Goal: Information Seeking & Learning: Check status

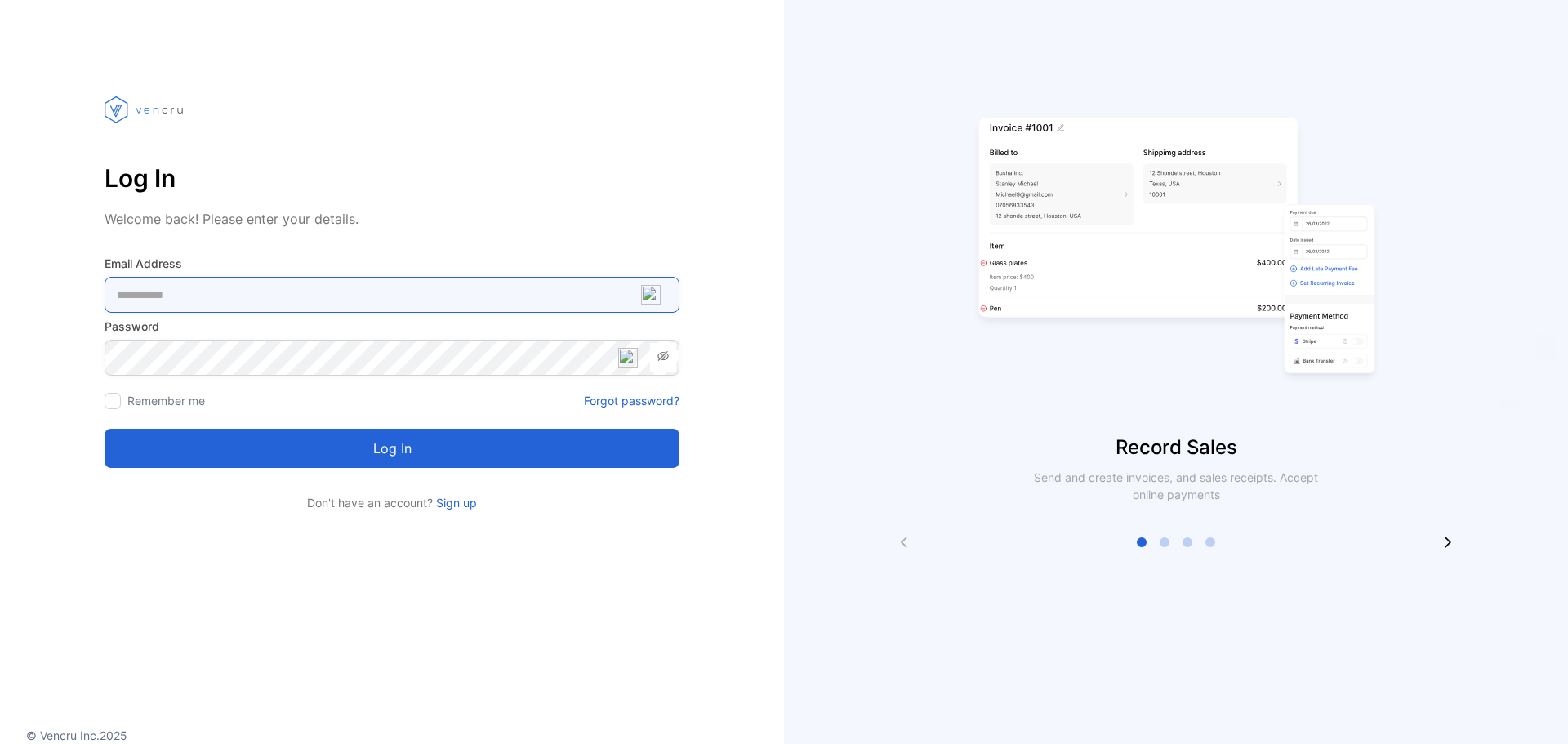
click at [393, 288] on Address-inputemail "email" at bounding box center [392, 294] width 575 height 36
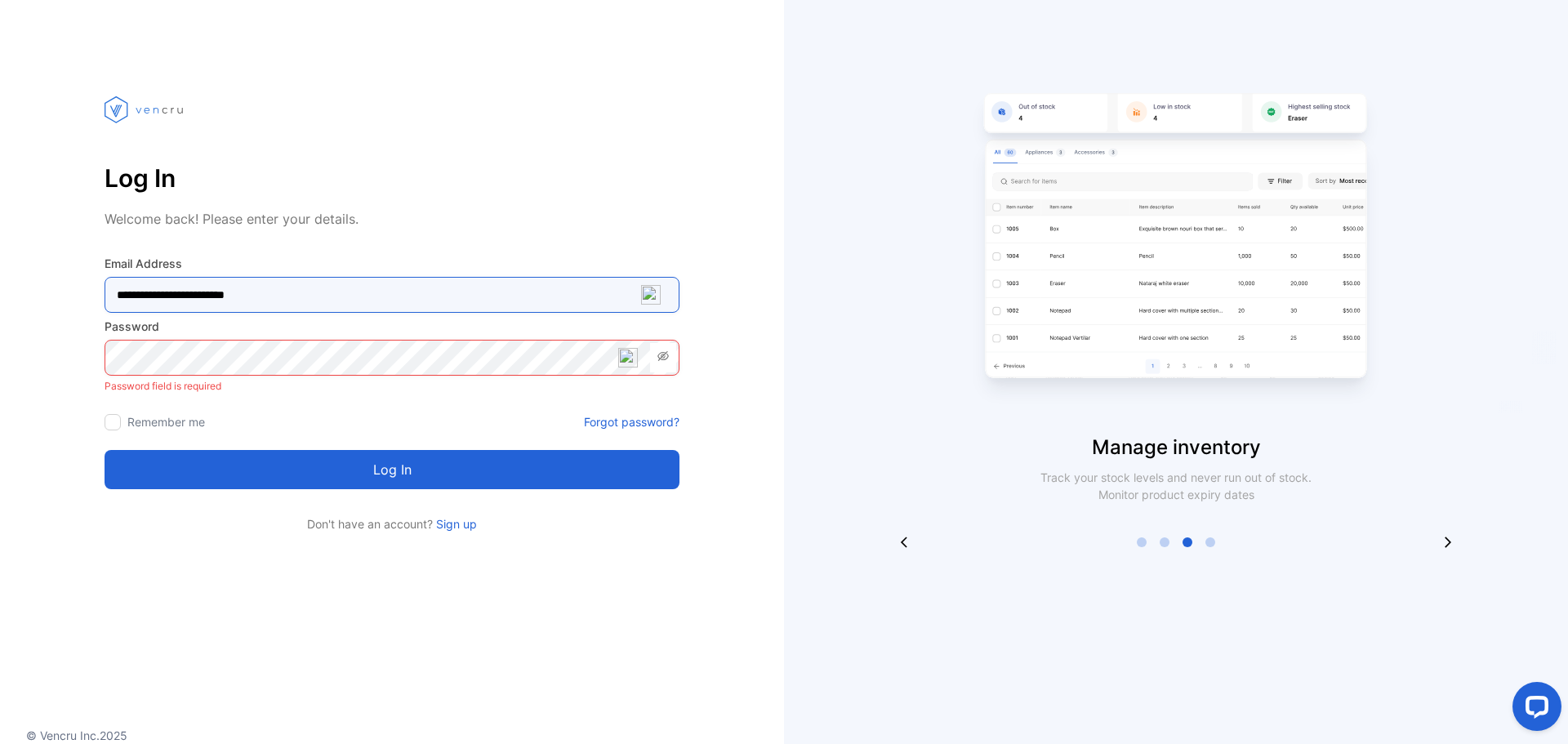
type Address-inputemail "**********"
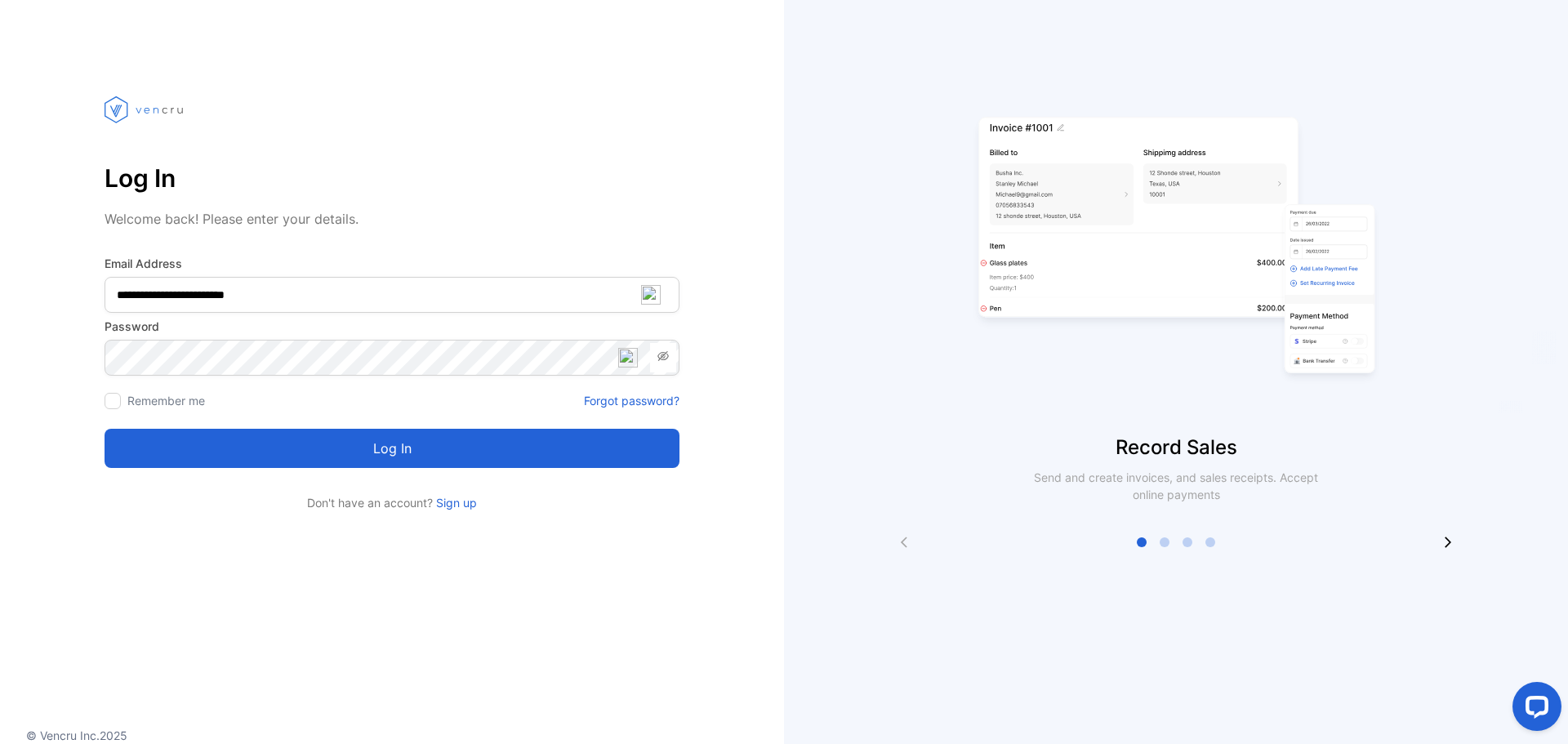
click at [570, 452] on button "Log in" at bounding box center [392, 448] width 575 height 39
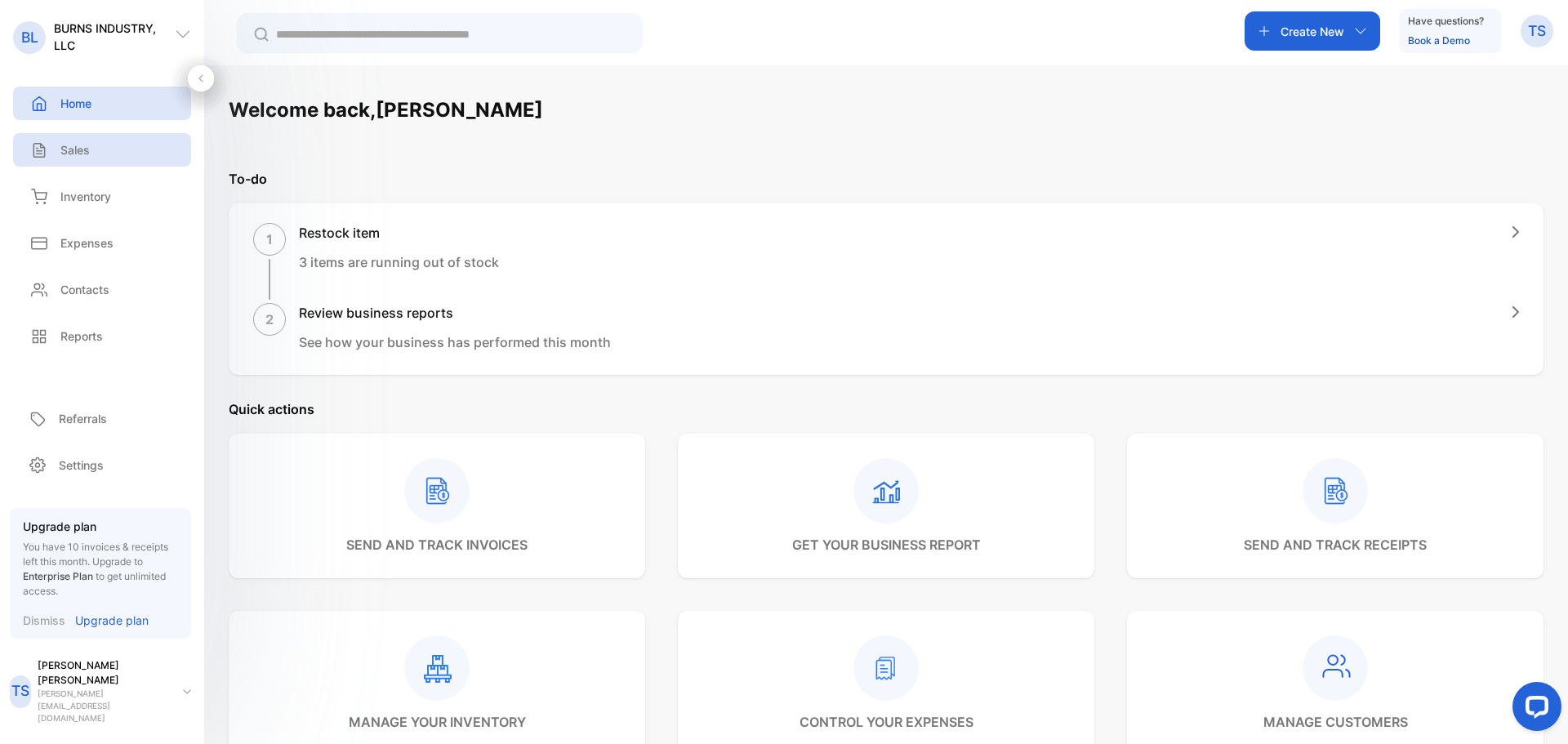
click at [59, 142] on div "Sales" at bounding box center [58, 150] width 63 height 17
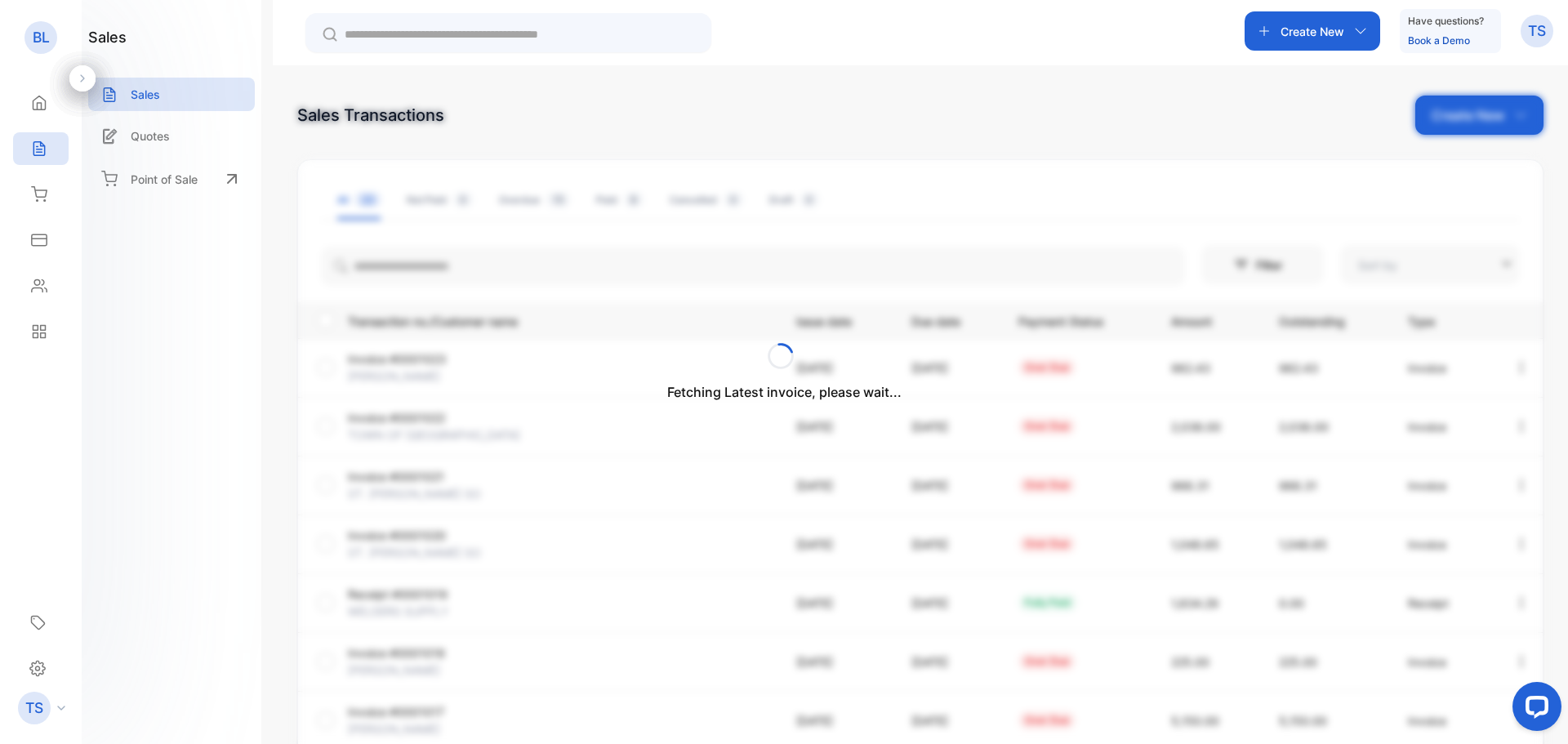
type input "**********"
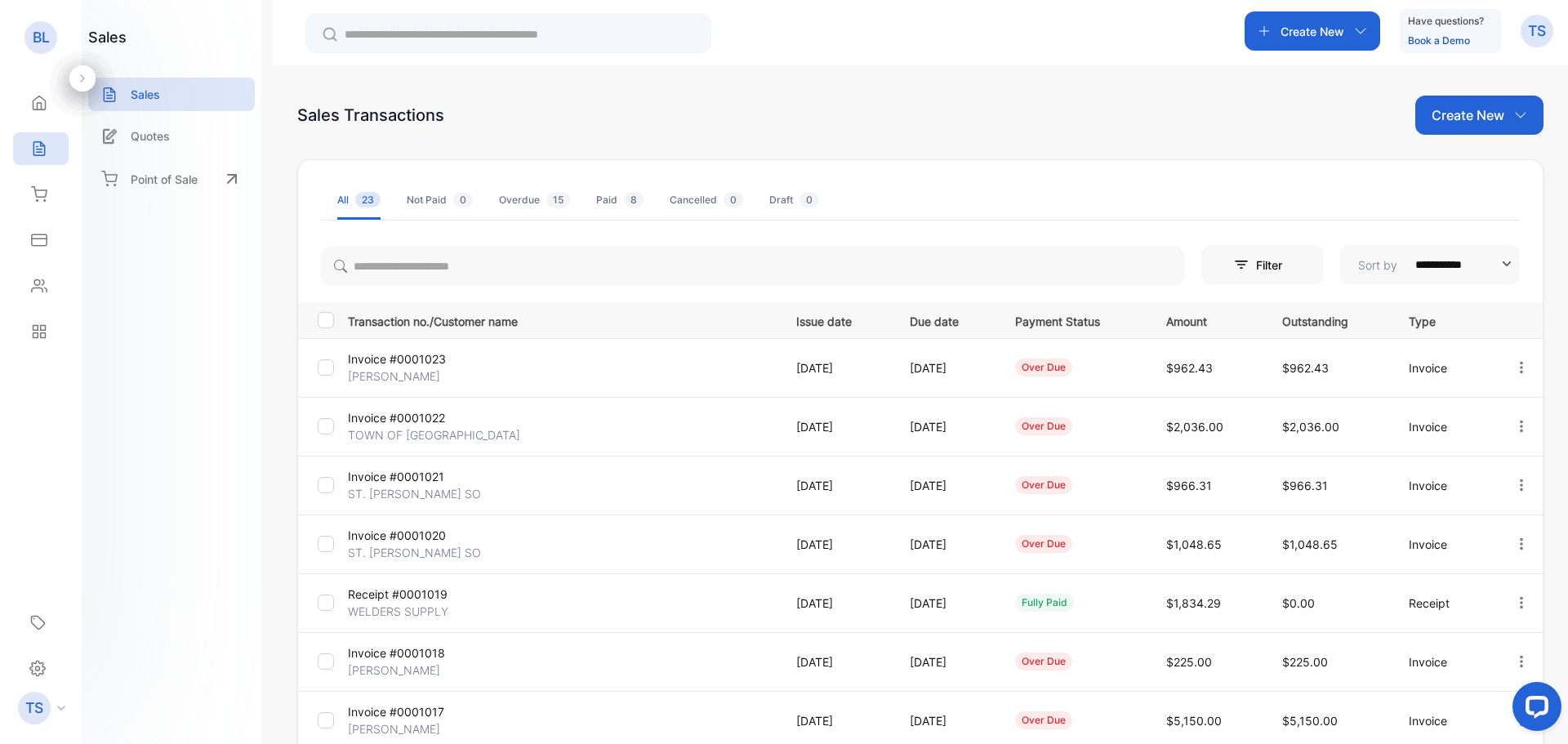
click at [453, 196] on span "0" at bounding box center [463, 200] width 19 height 15
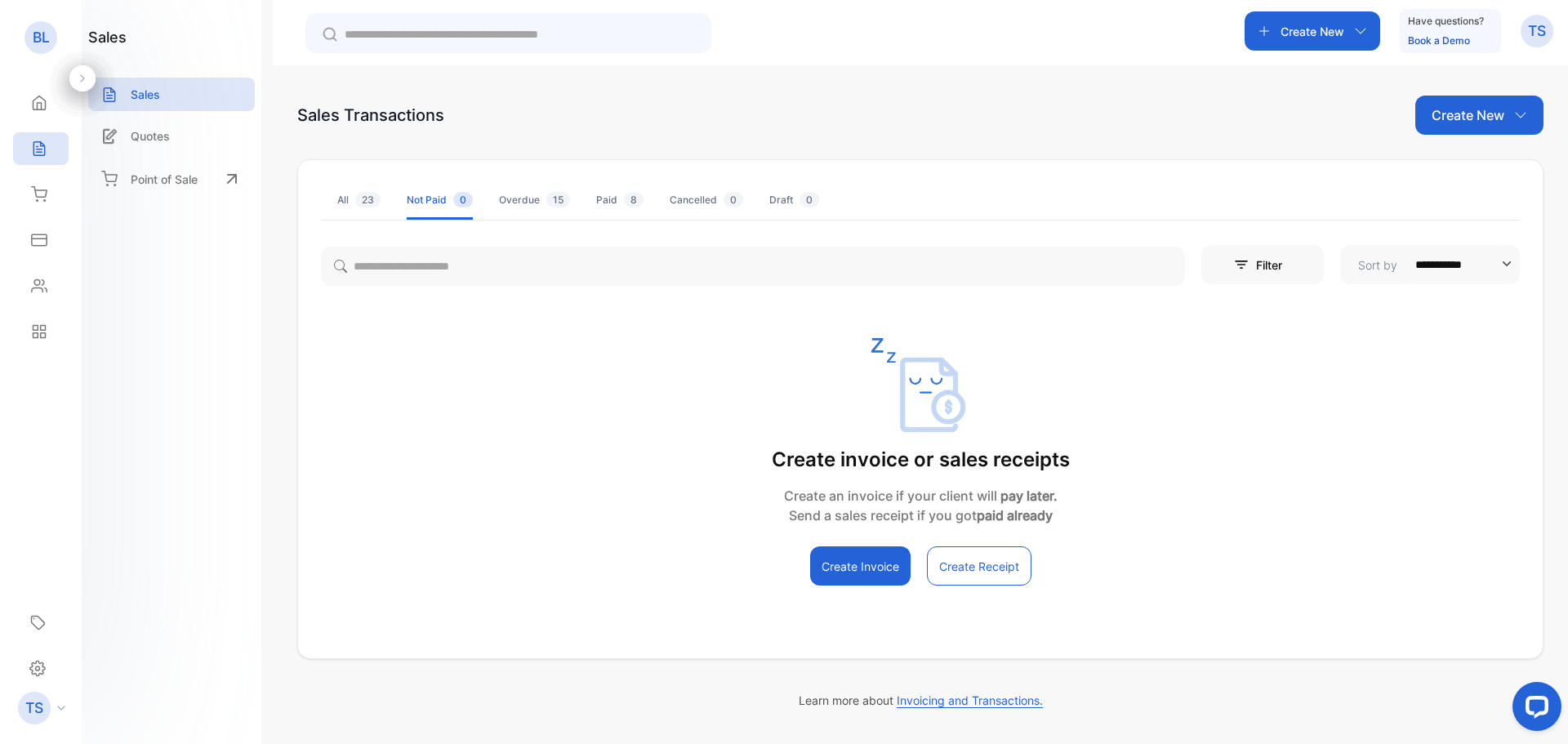
click at [553, 205] on span "15" at bounding box center [558, 200] width 24 height 15
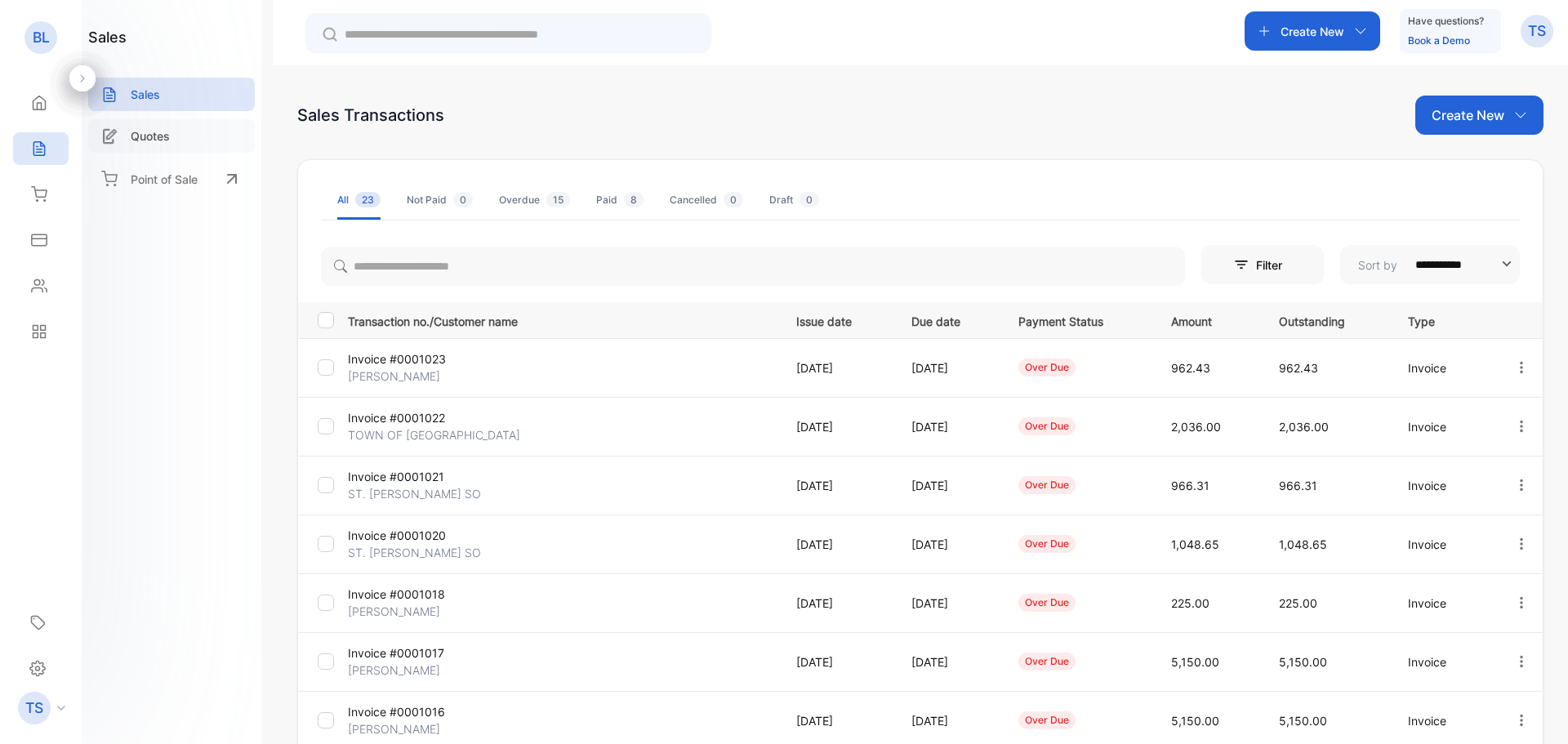
click at [179, 140] on div "Quotes" at bounding box center [172, 135] width 167 height 34
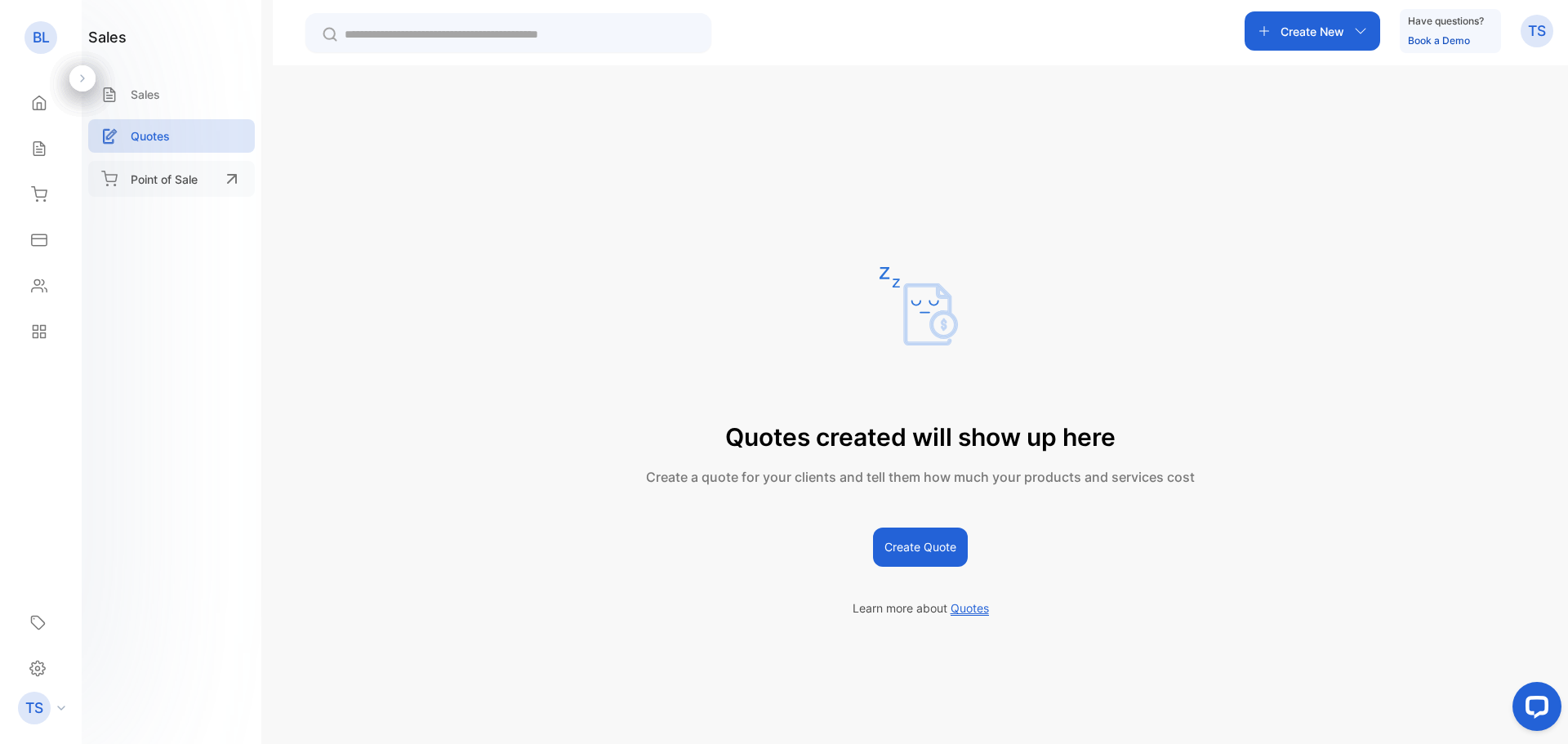
click at [173, 175] on p "Point of Sale" at bounding box center [164, 180] width 67 height 17
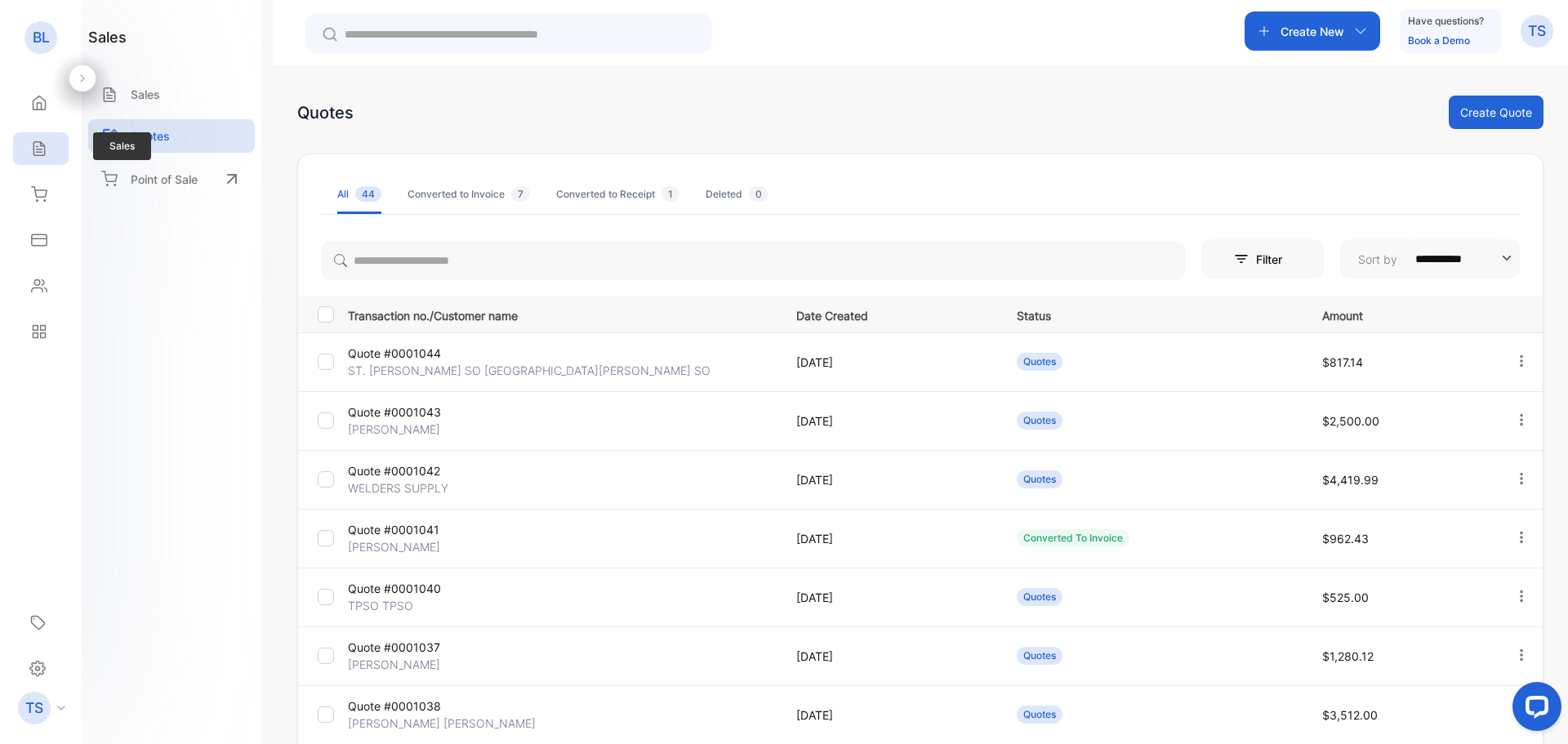
click at [61, 150] on div "Sales" at bounding box center [41, 149] width 56 height 33
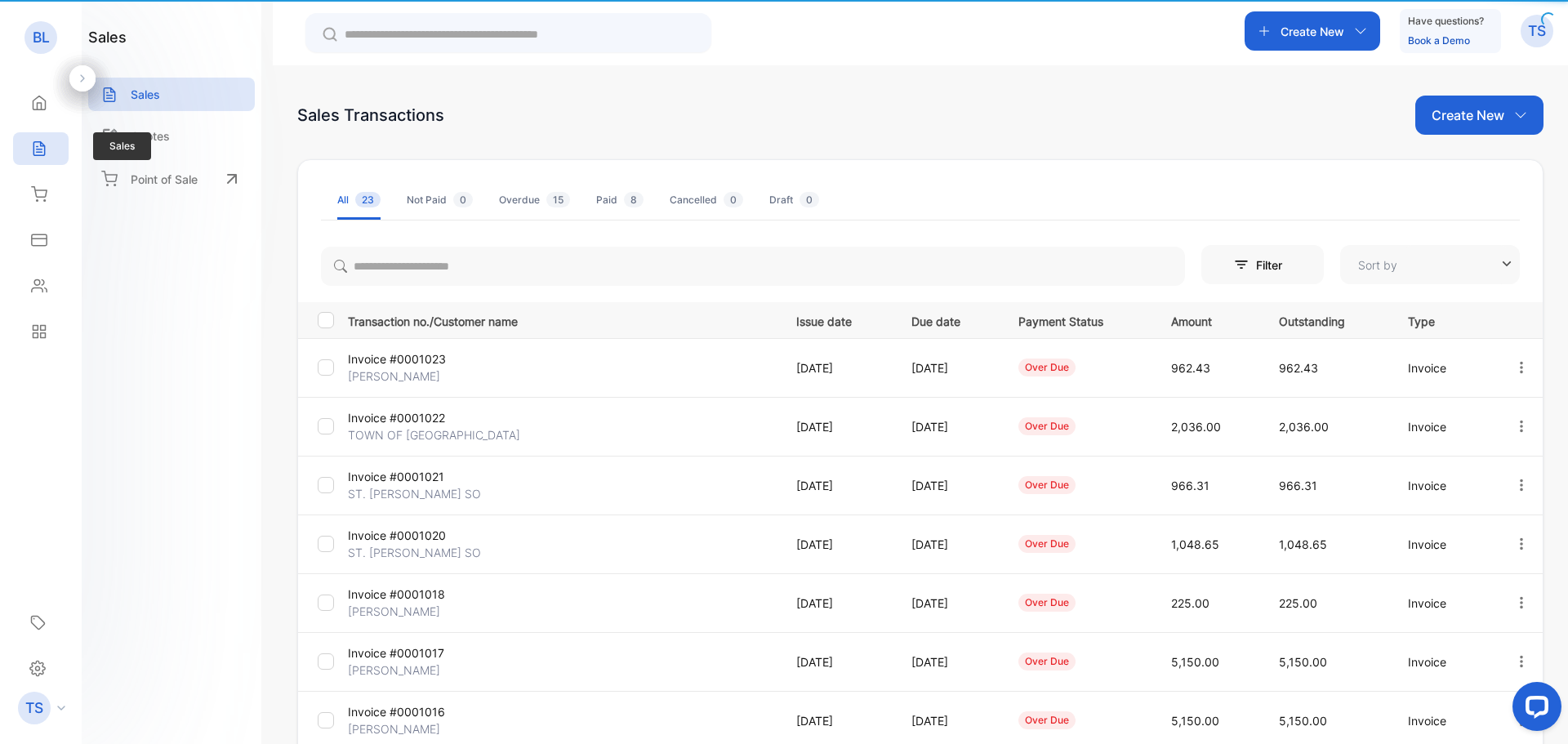
type input "**********"
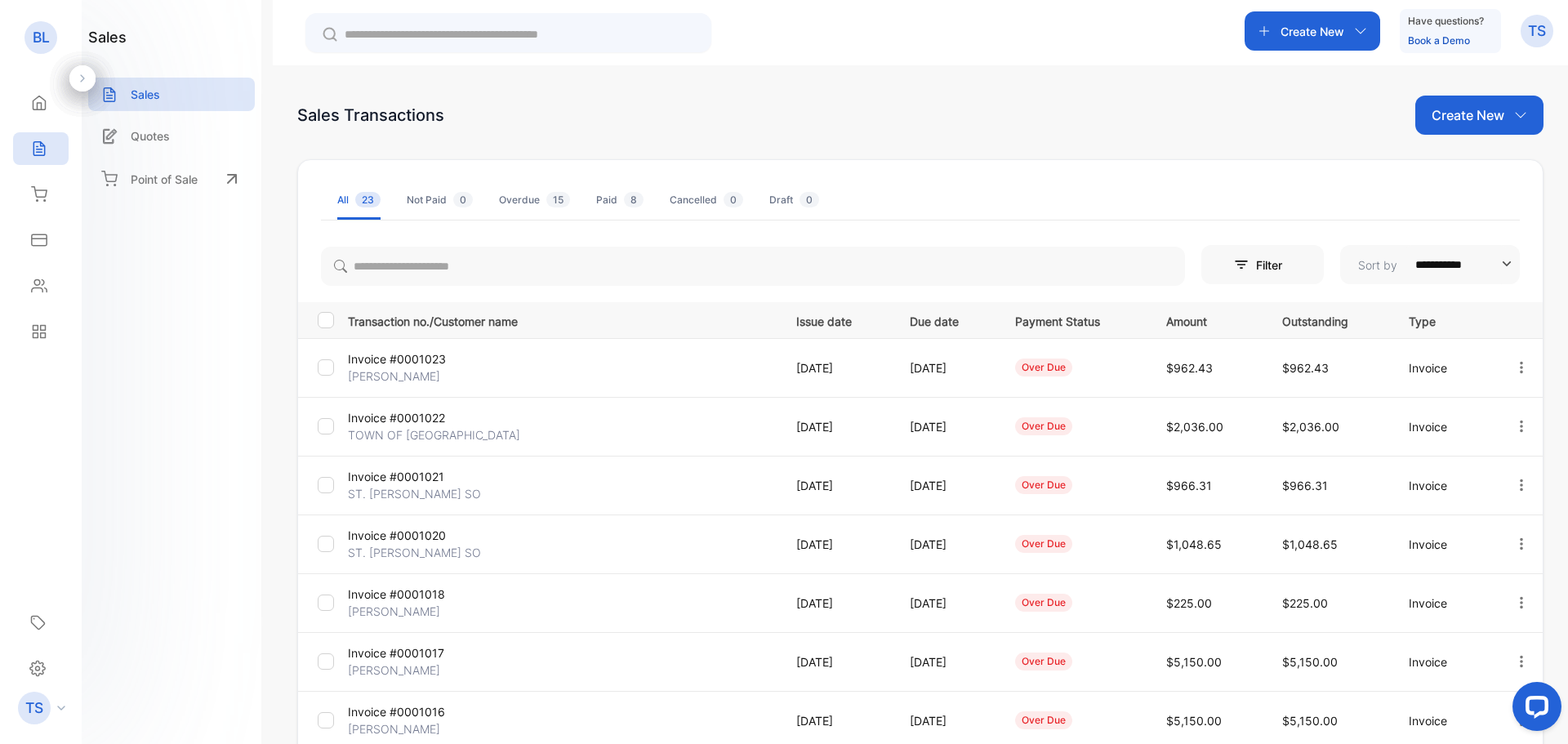
scroll to position [326, 0]
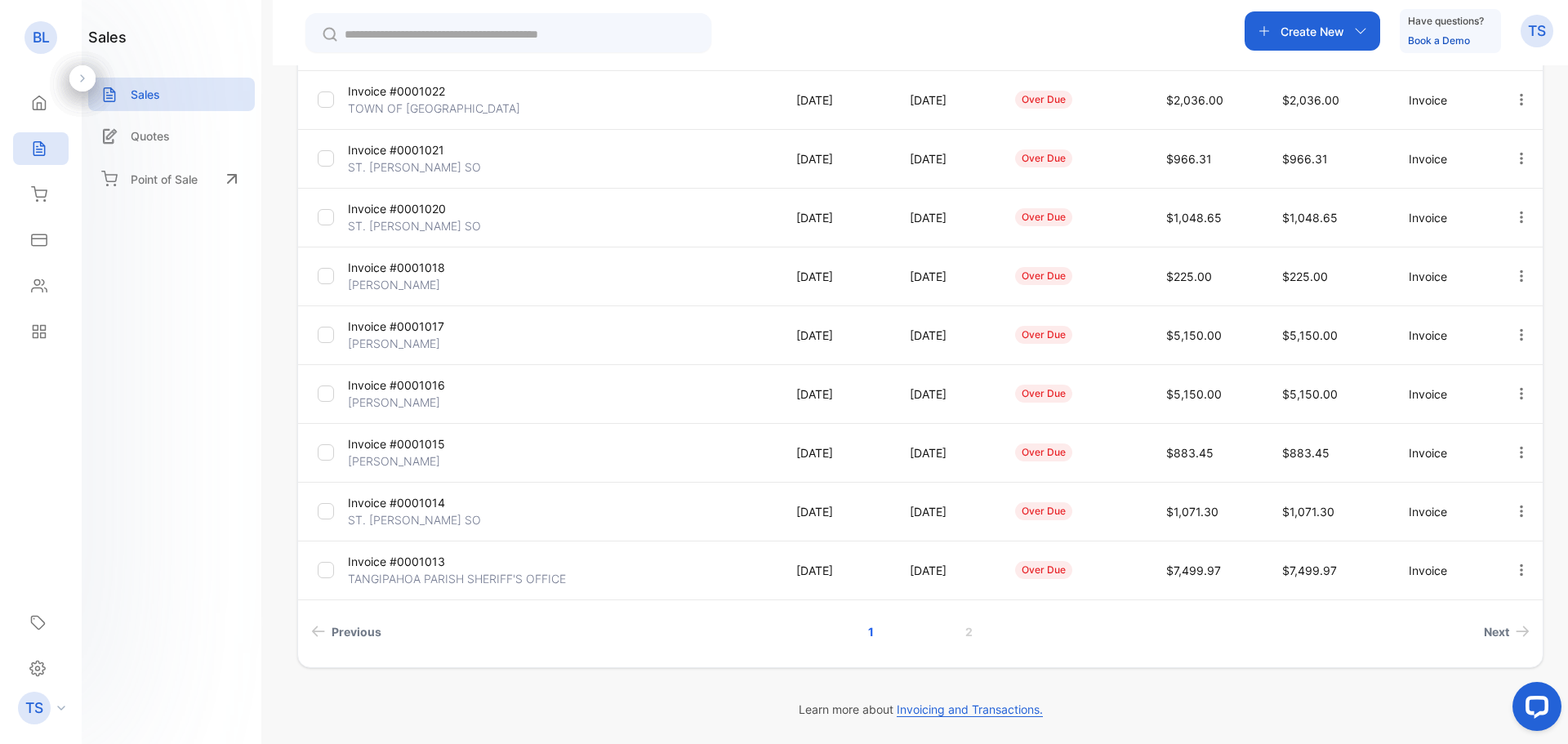
click at [382, 568] on p "Invoice #0001013" at bounding box center [418, 562] width 143 height 17
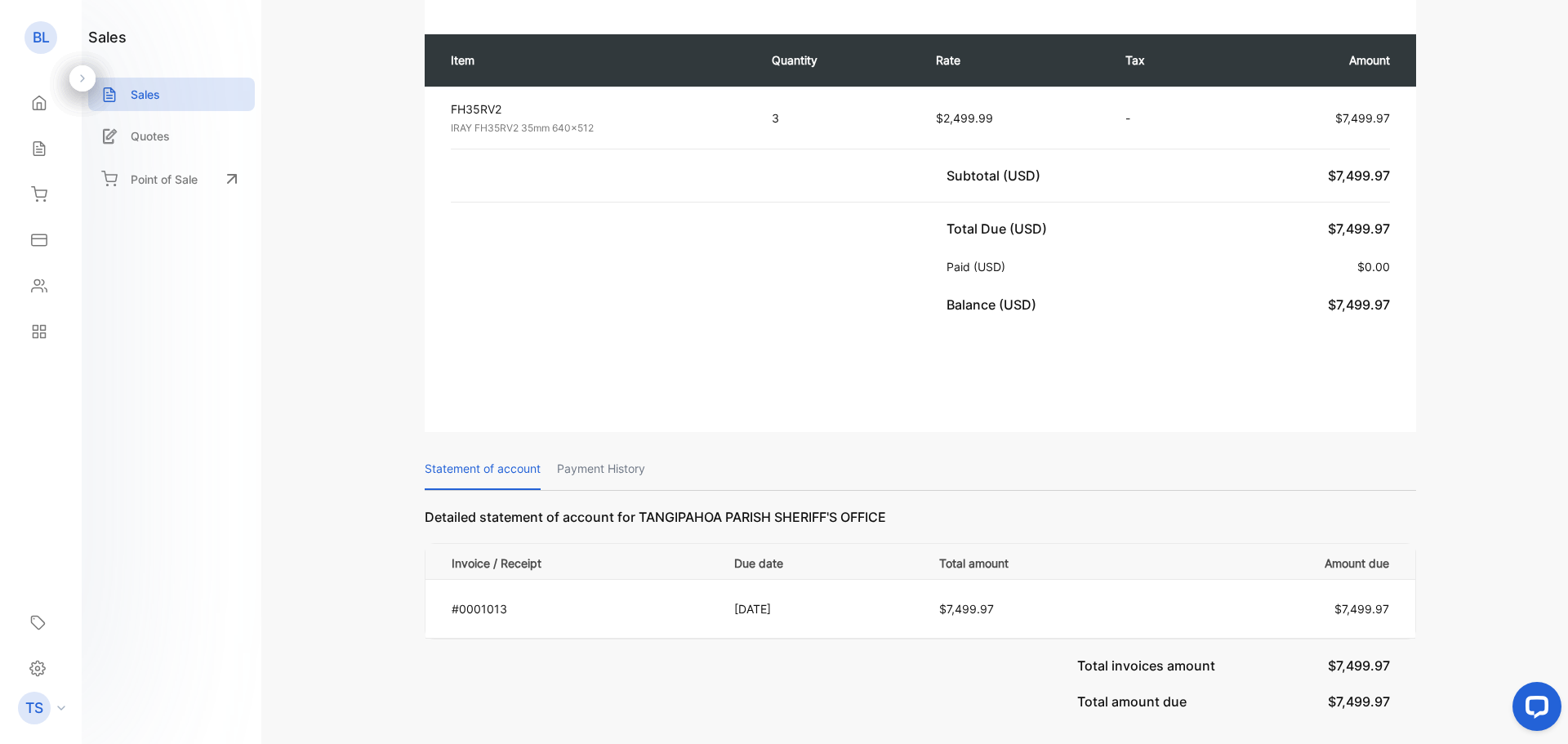
scroll to position [408, 0]
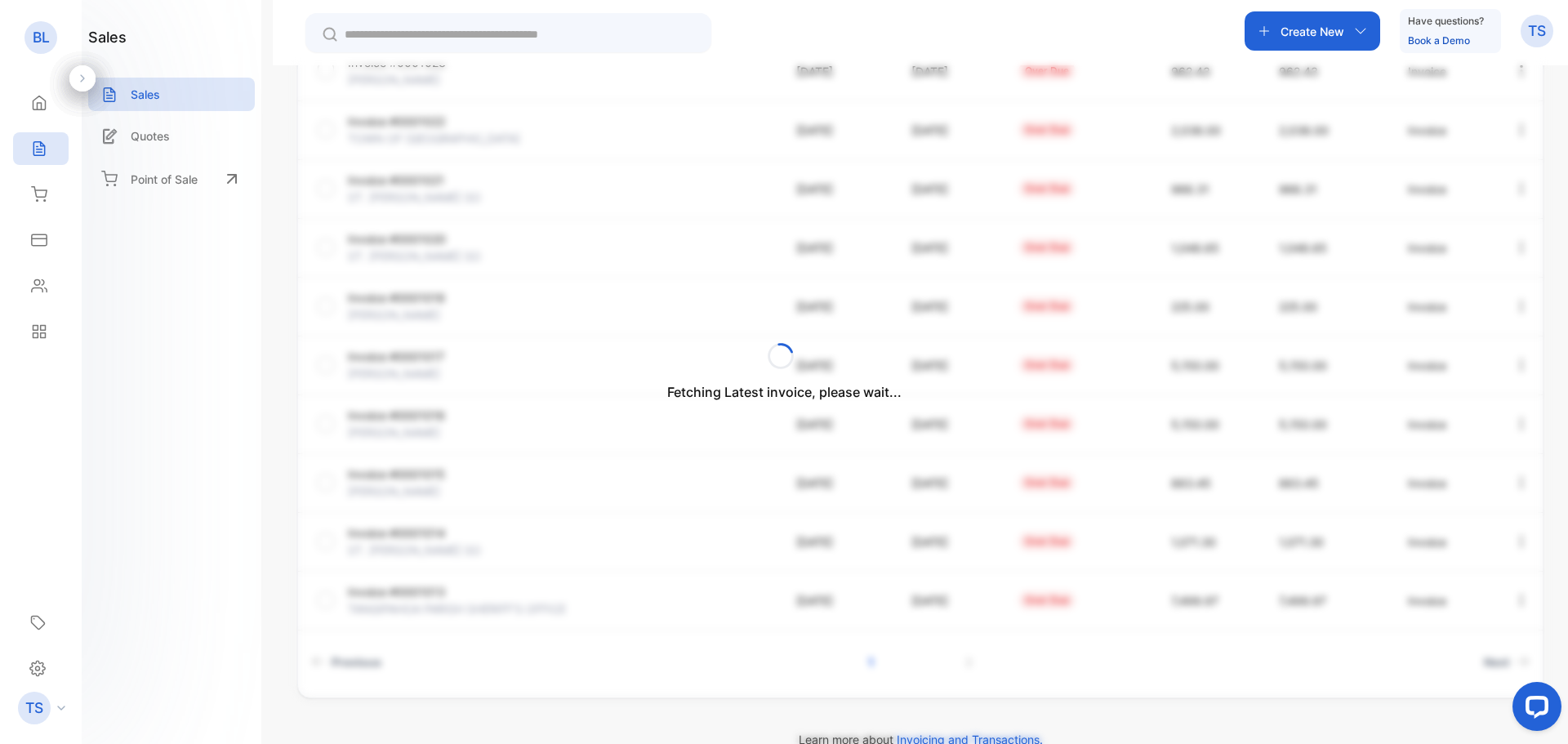
scroll to position [326, 0]
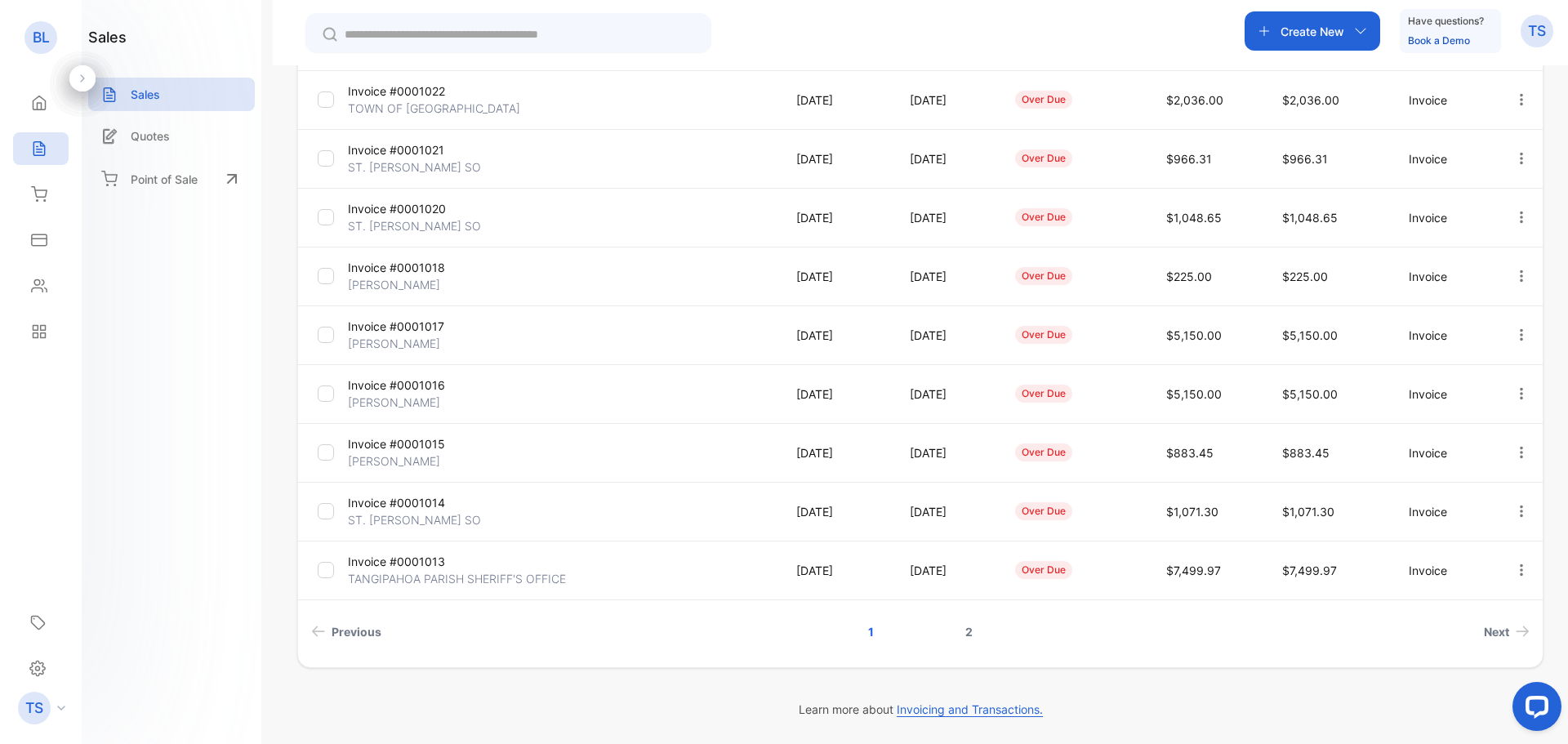
click at [955, 625] on link "2" at bounding box center [968, 631] width 47 height 30
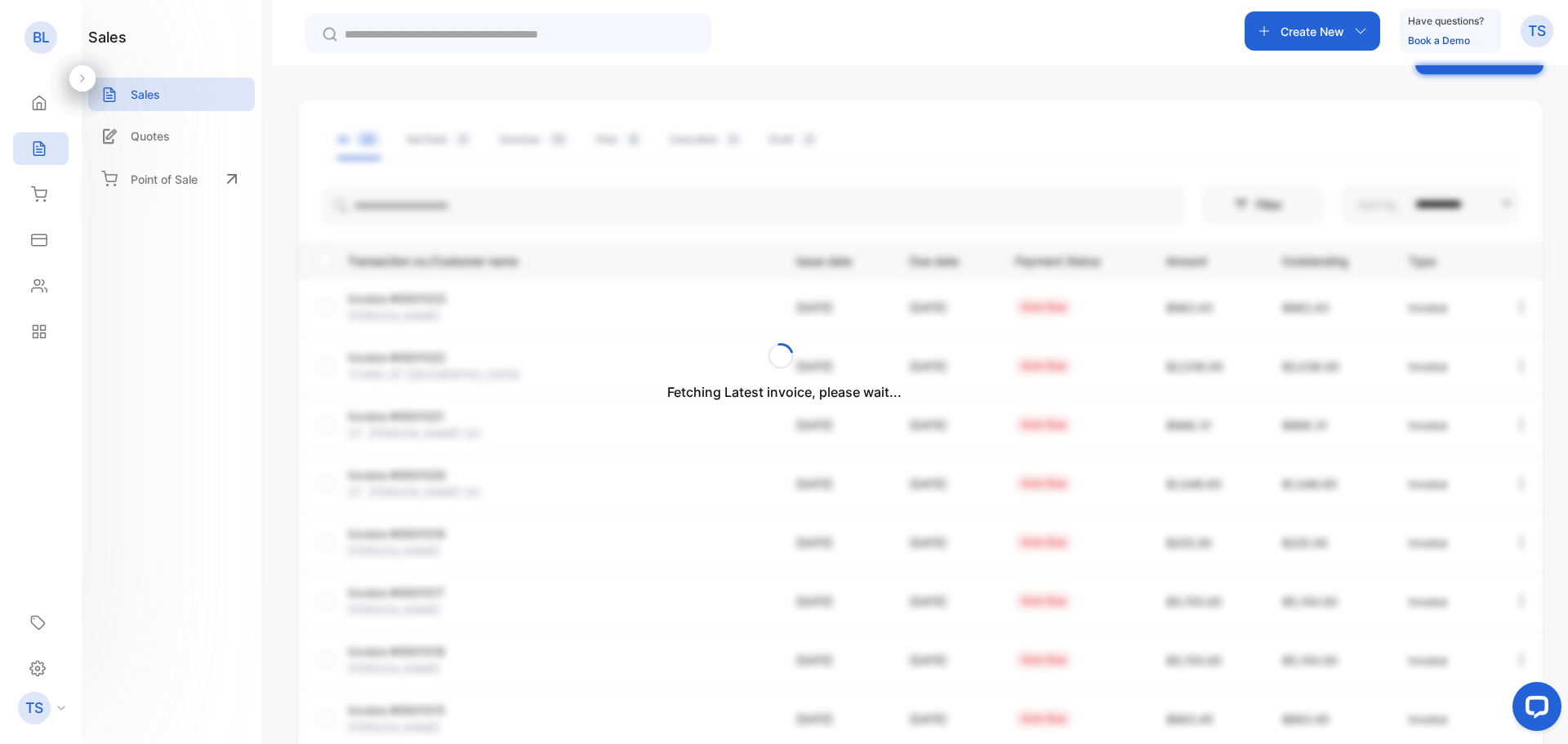
scroll to position [52, 0]
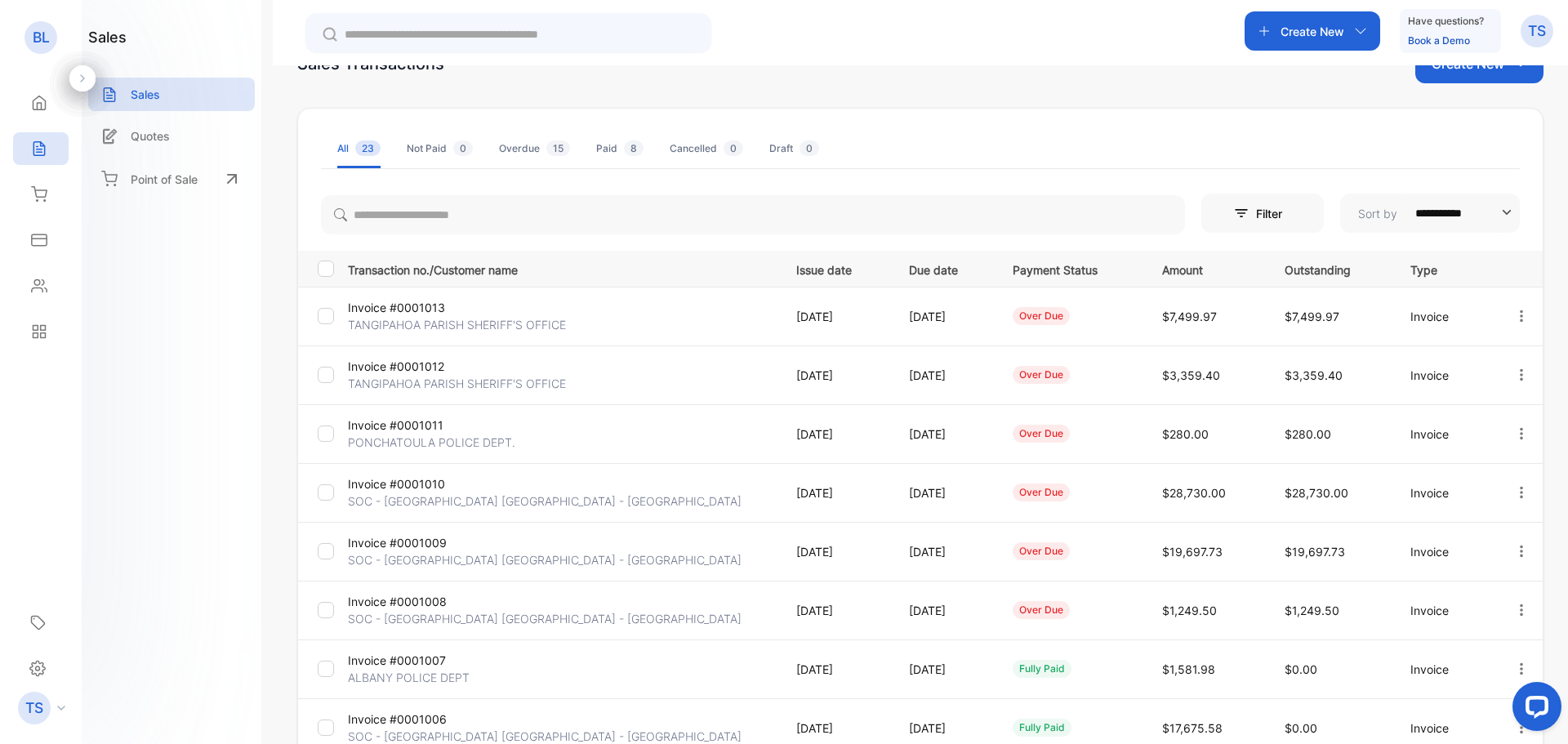
click at [398, 300] on p "Invoice #0001013" at bounding box center [418, 307] width 143 height 17
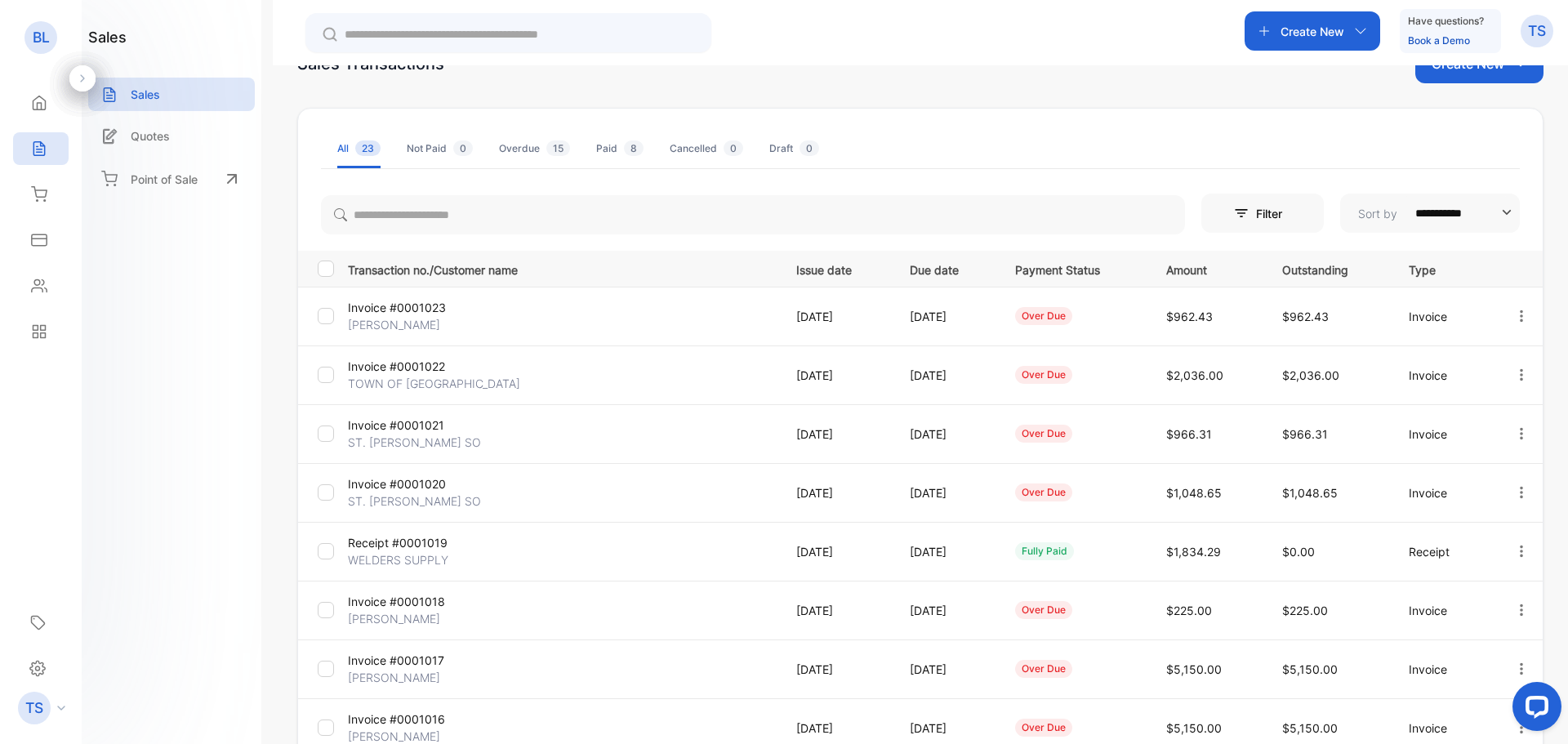
click at [396, 363] on p "Invoice #0001022" at bounding box center [418, 367] width 143 height 17
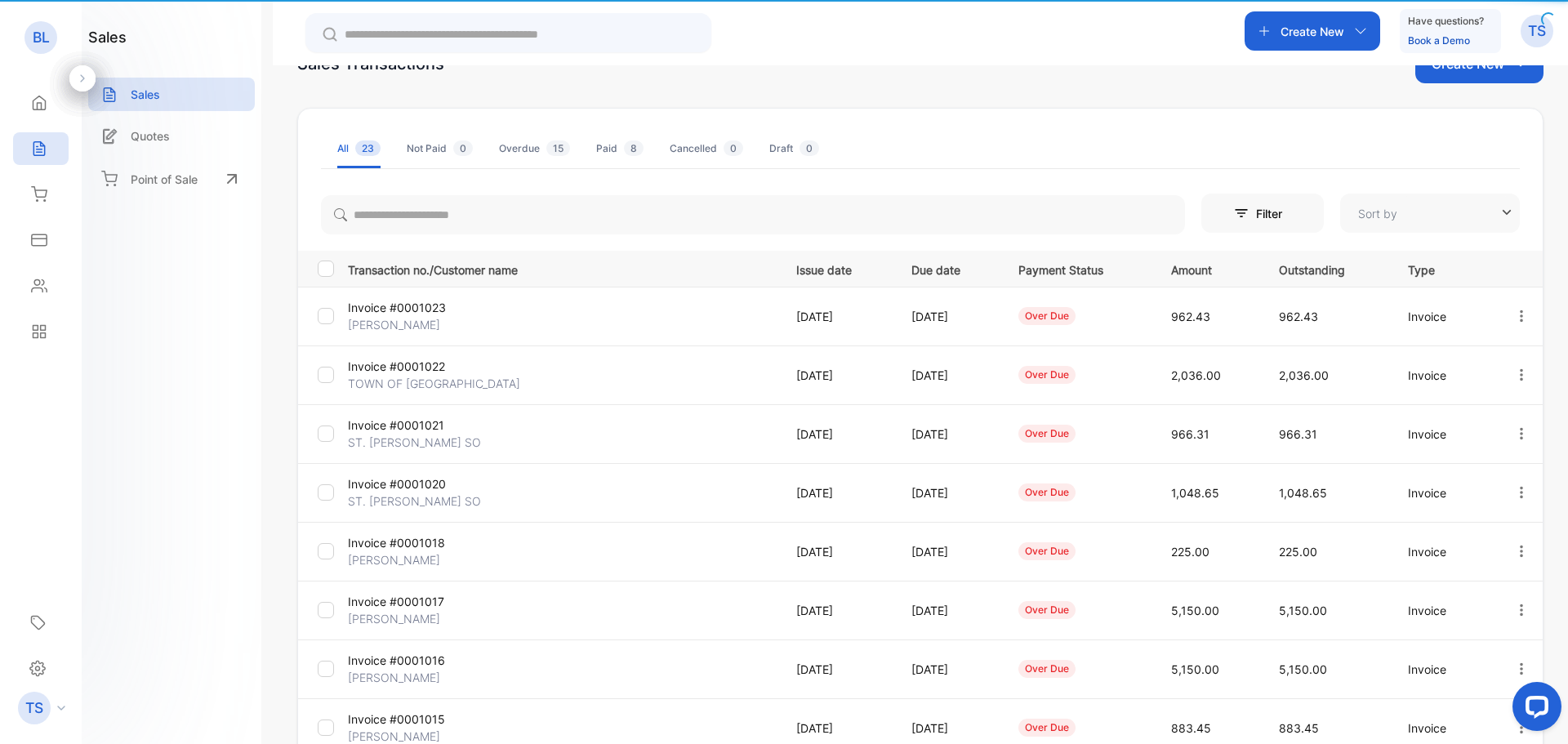
type input "**********"
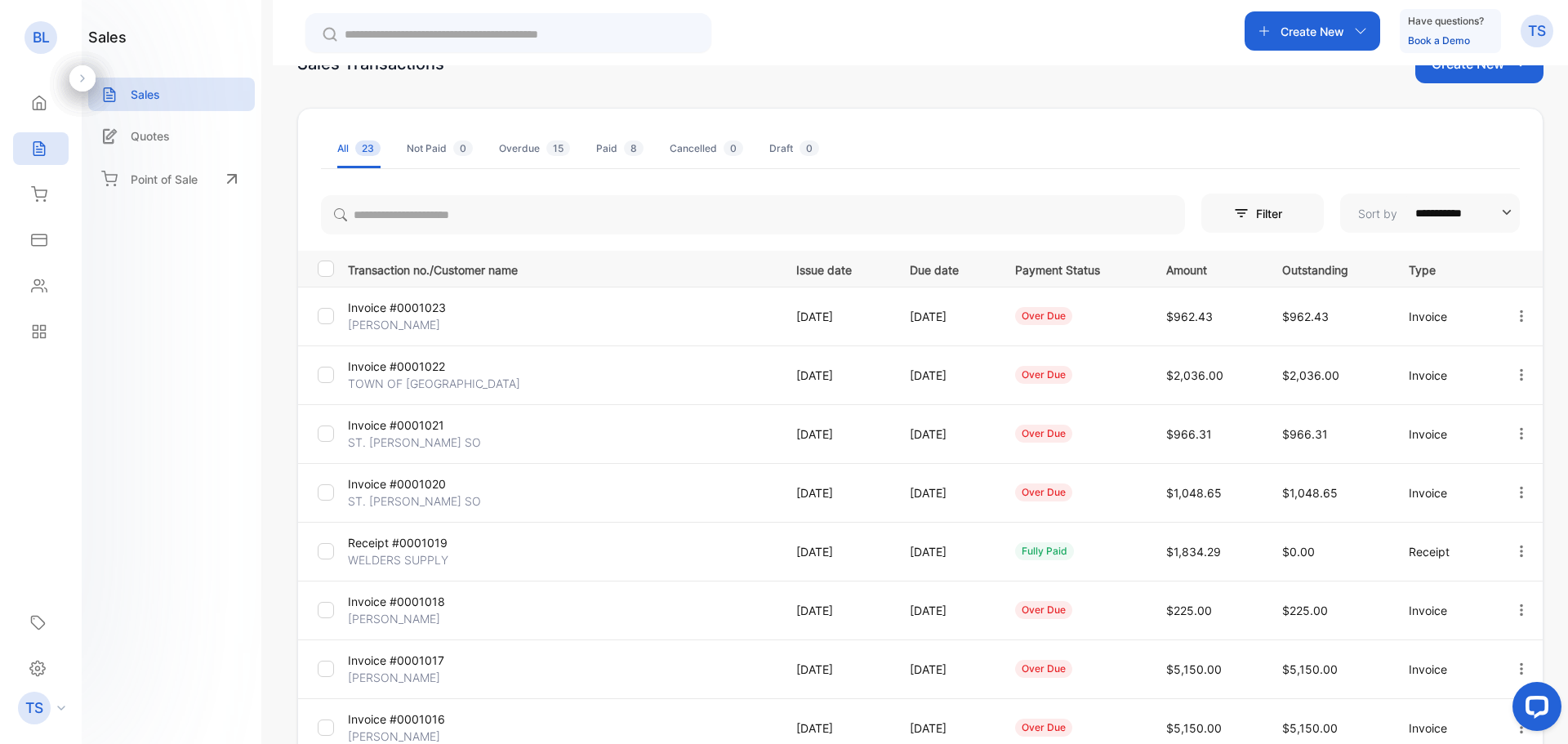
click at [419, 309] on p "Invoice #0001023" at bounding box center [418, 307] width 143 height 17
click at [427, 300] on p "Invoice #0001023" at bounding box center [418, 307] width 143 height 17
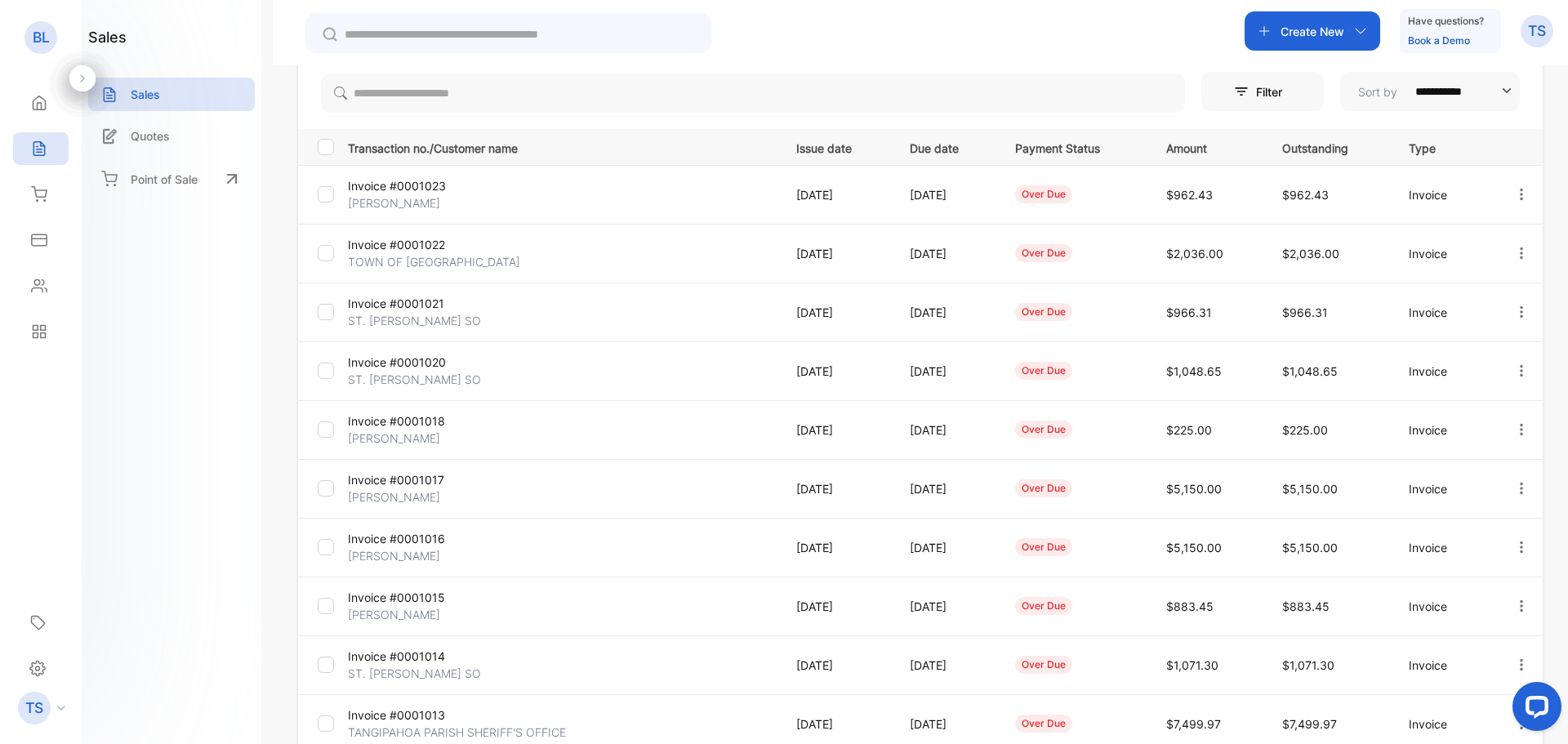
scroll to position [326, 0]
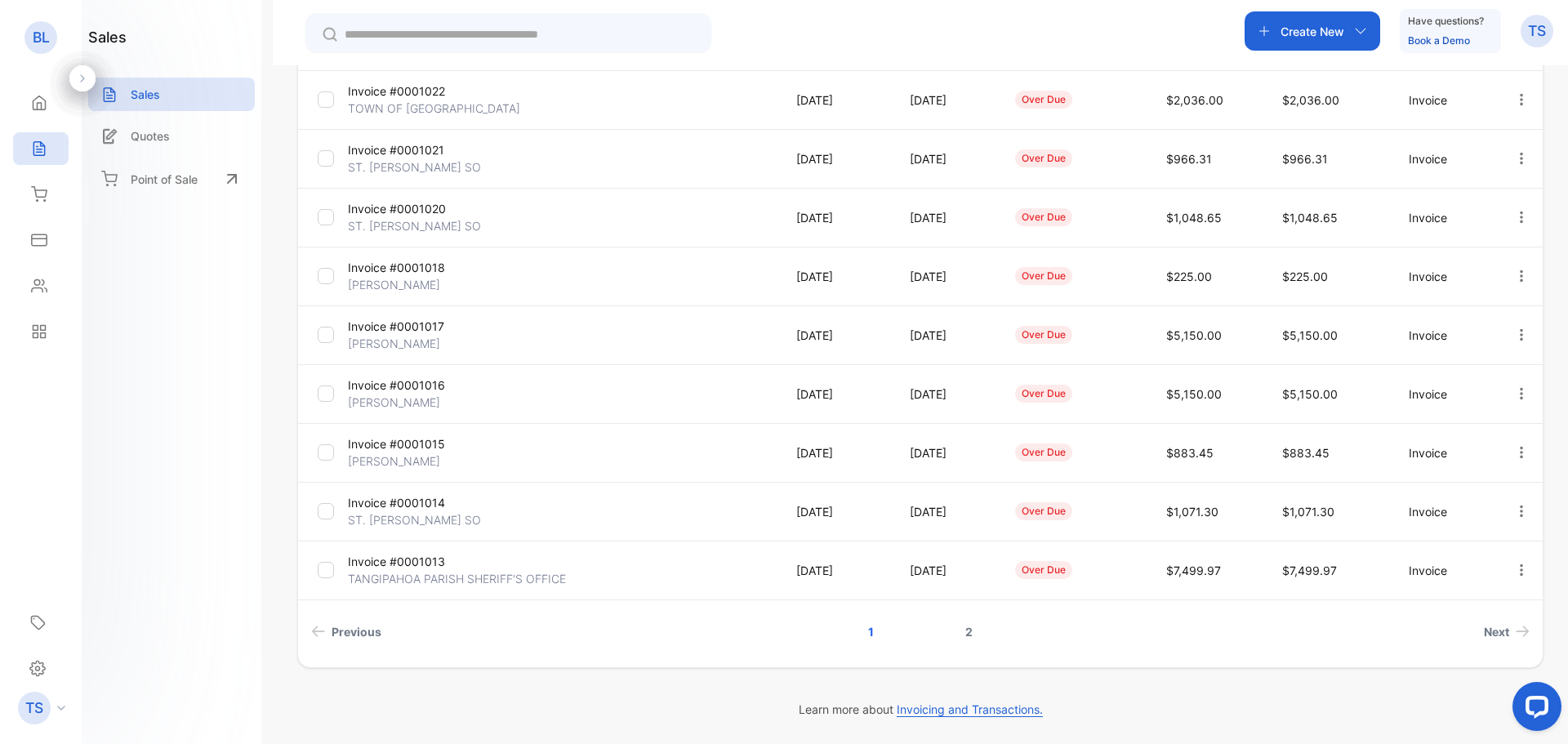
click at [966, 626] on link "2" at bounding box center [968, 631] width 47 height 30
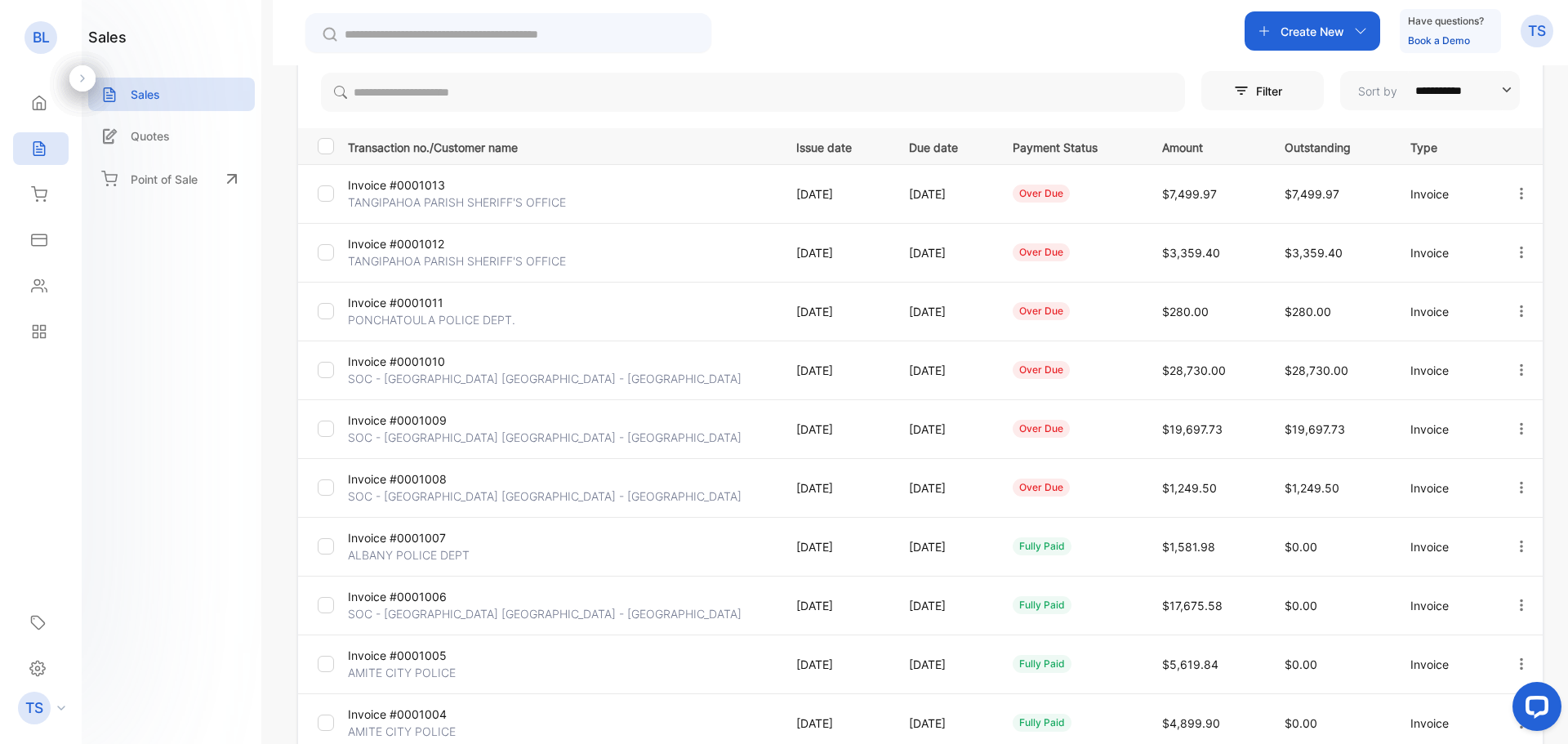
scroll to position [0, 0]
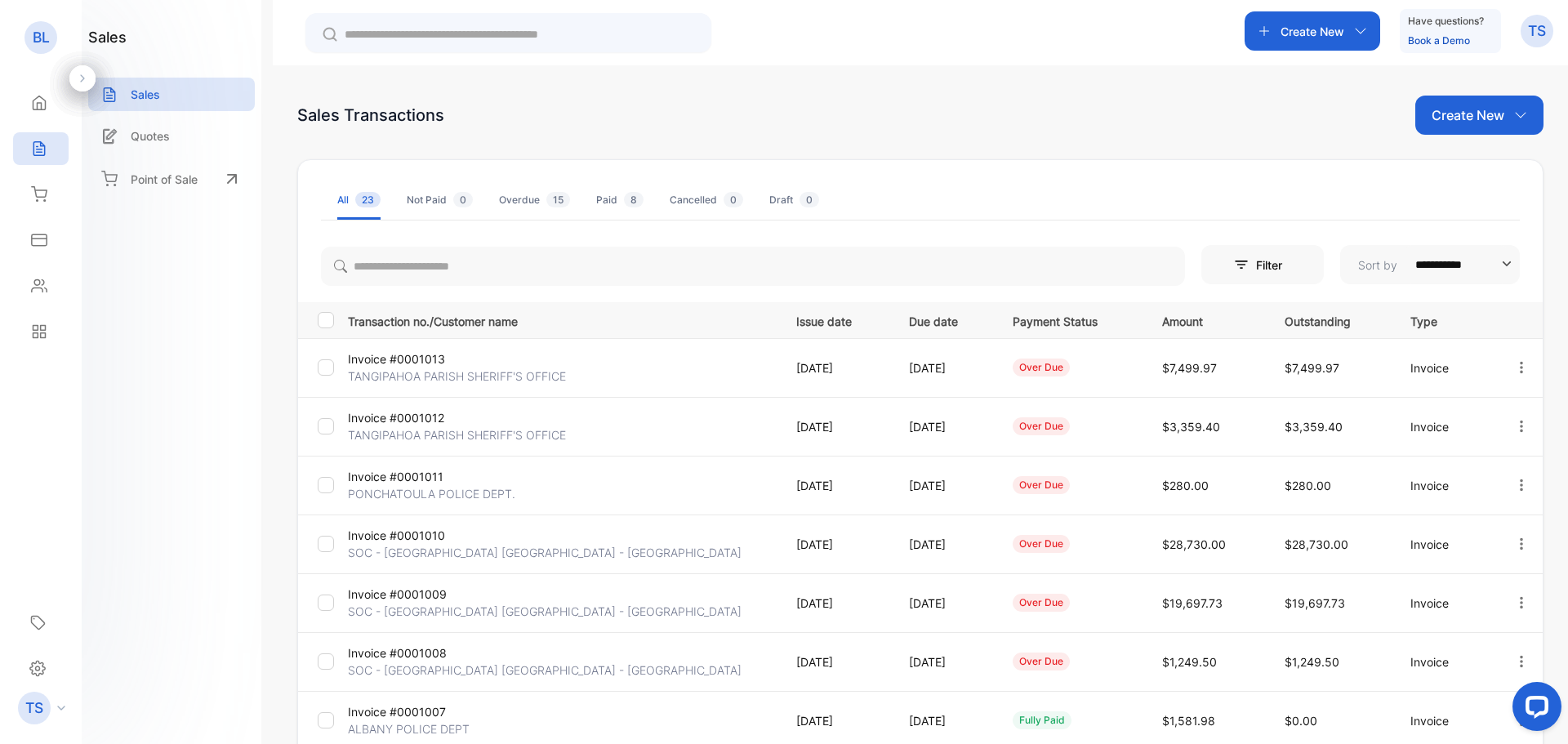
click at [408, 353] on p "Invoice #0001013" at bounding box center [418, 359] width 143 height 17
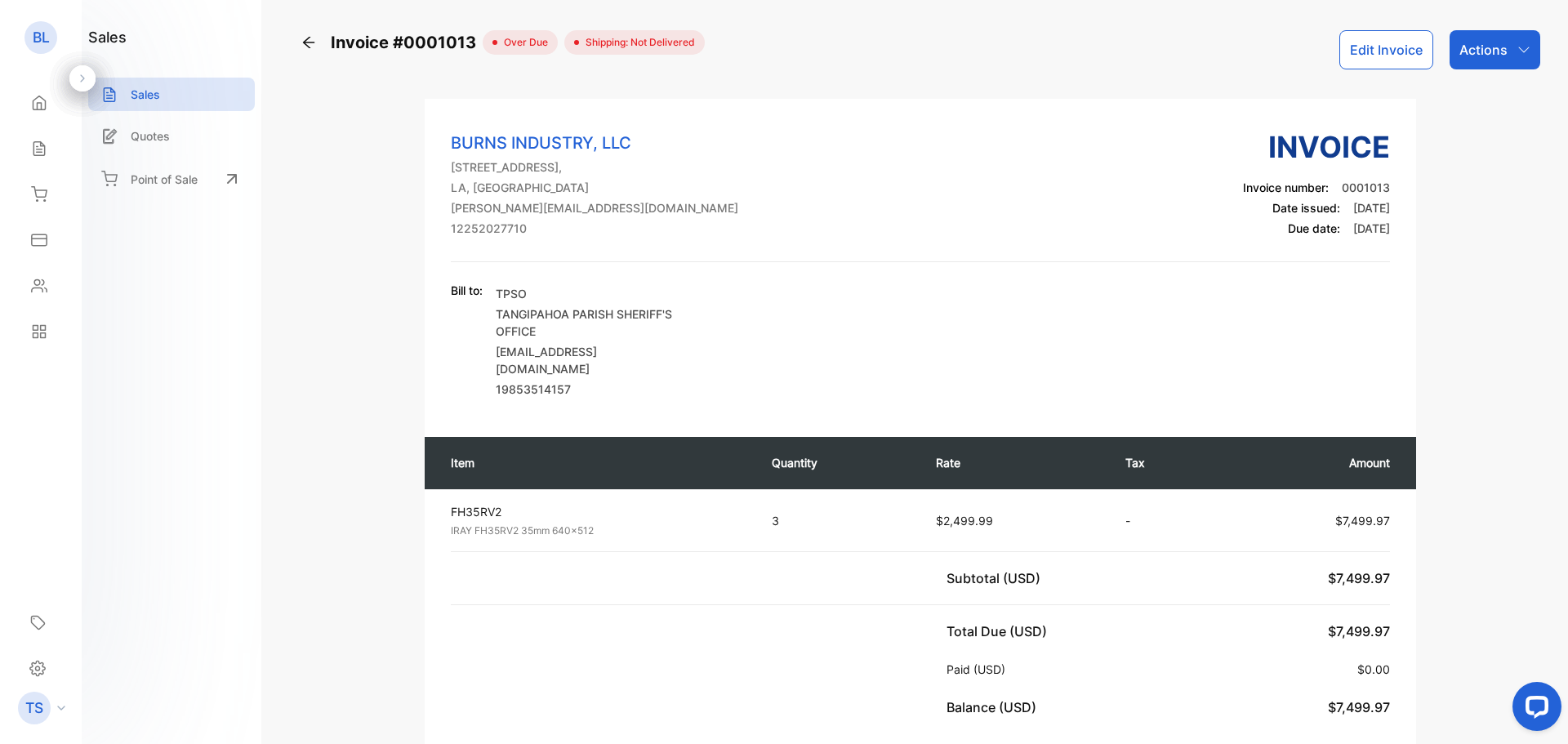
click at [305, 37] on icon at bounding box center [308, 42] width 16 height 16
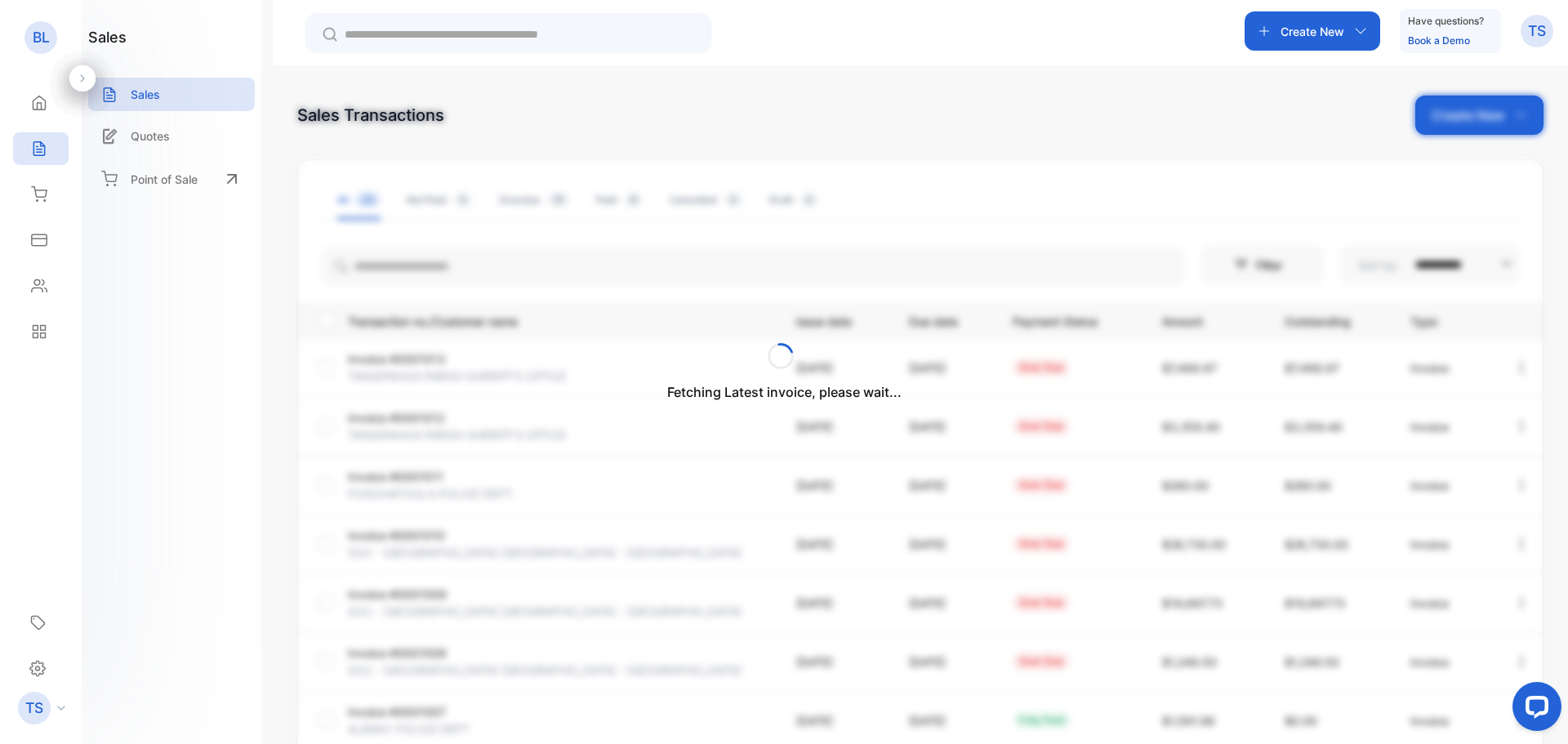
click at [435, 414] on div "Fetching Latest invoice, please wait..." at bounding box center [784, 372] width 1568 height 744
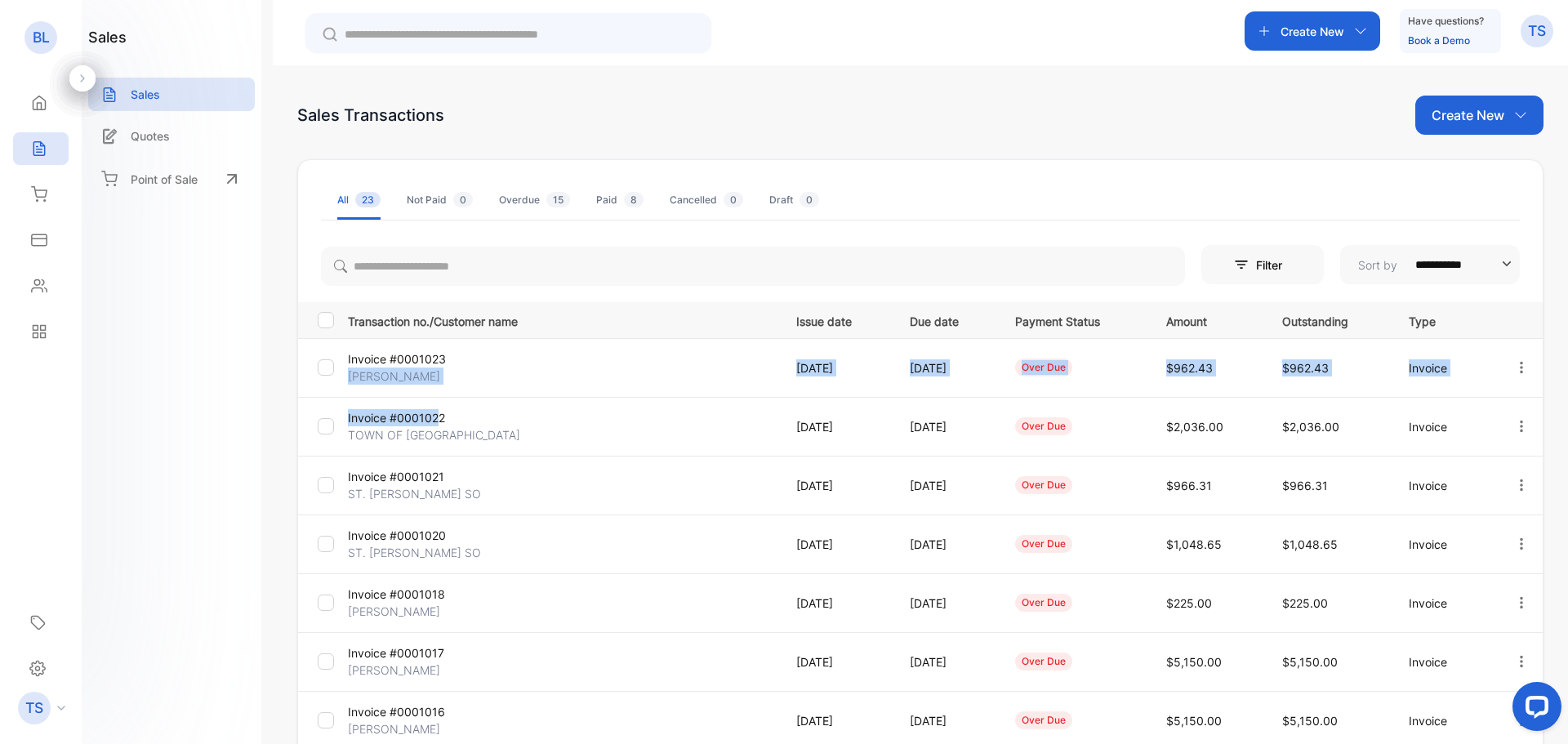
drag, startPoint x: 443, startPoint y: 412, endPoint x: 634, endPoint y: 353, distance: 199.9
click at [634, 353] on tbody "Invoice #0001023 [PERSON_NAME] [DATE] [DATE] over due $962.43 $962.43 Invoice I…" at bounding box center [920, 632] width 1245 height 588
click at [649, 309] on p "Transaction no./Customer name" at bounding box center [561, 319] width 428 height 20
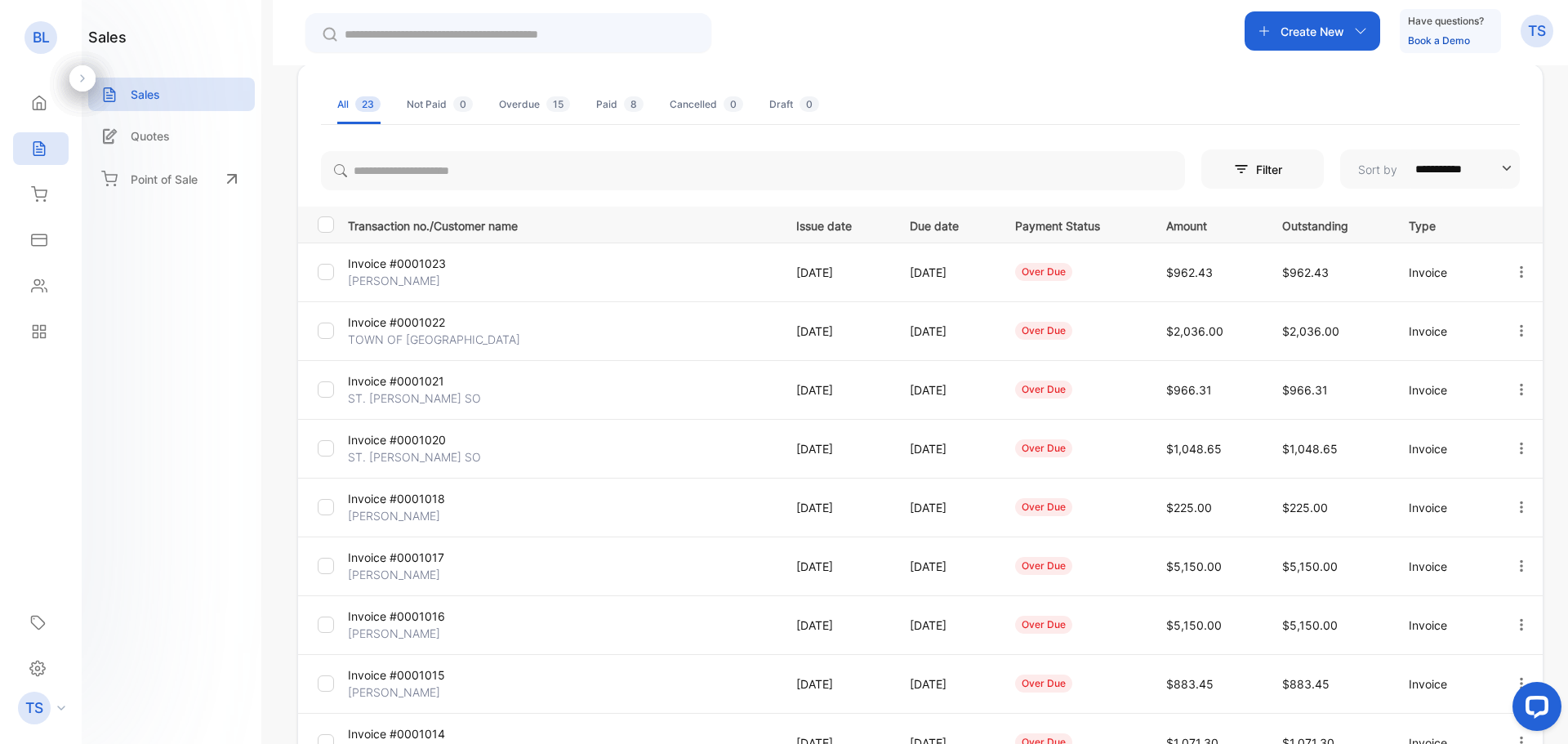
scroll to position [326, 0]
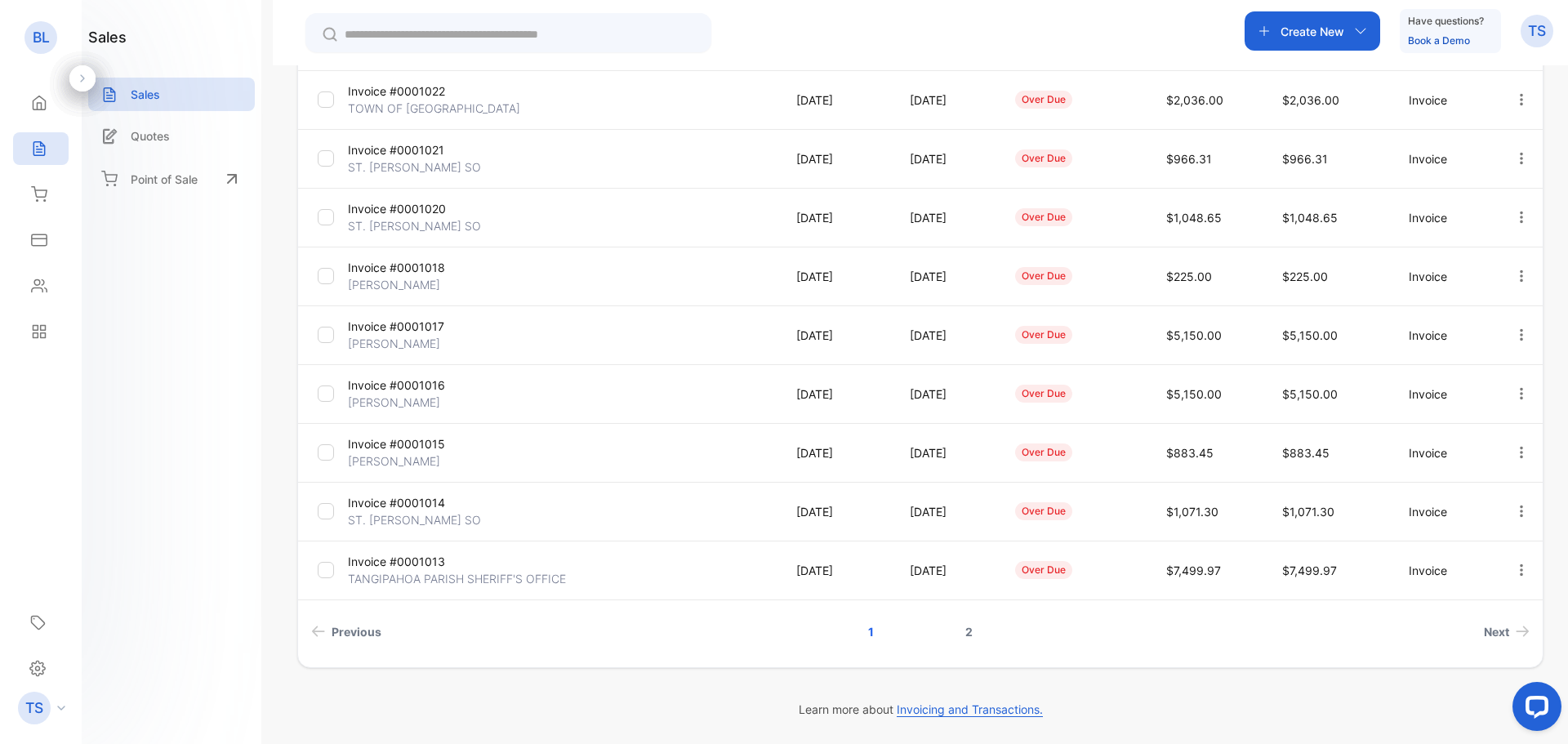
click at [960, 634] on link "2" at bounding box center [968, 631] width 47 height 30
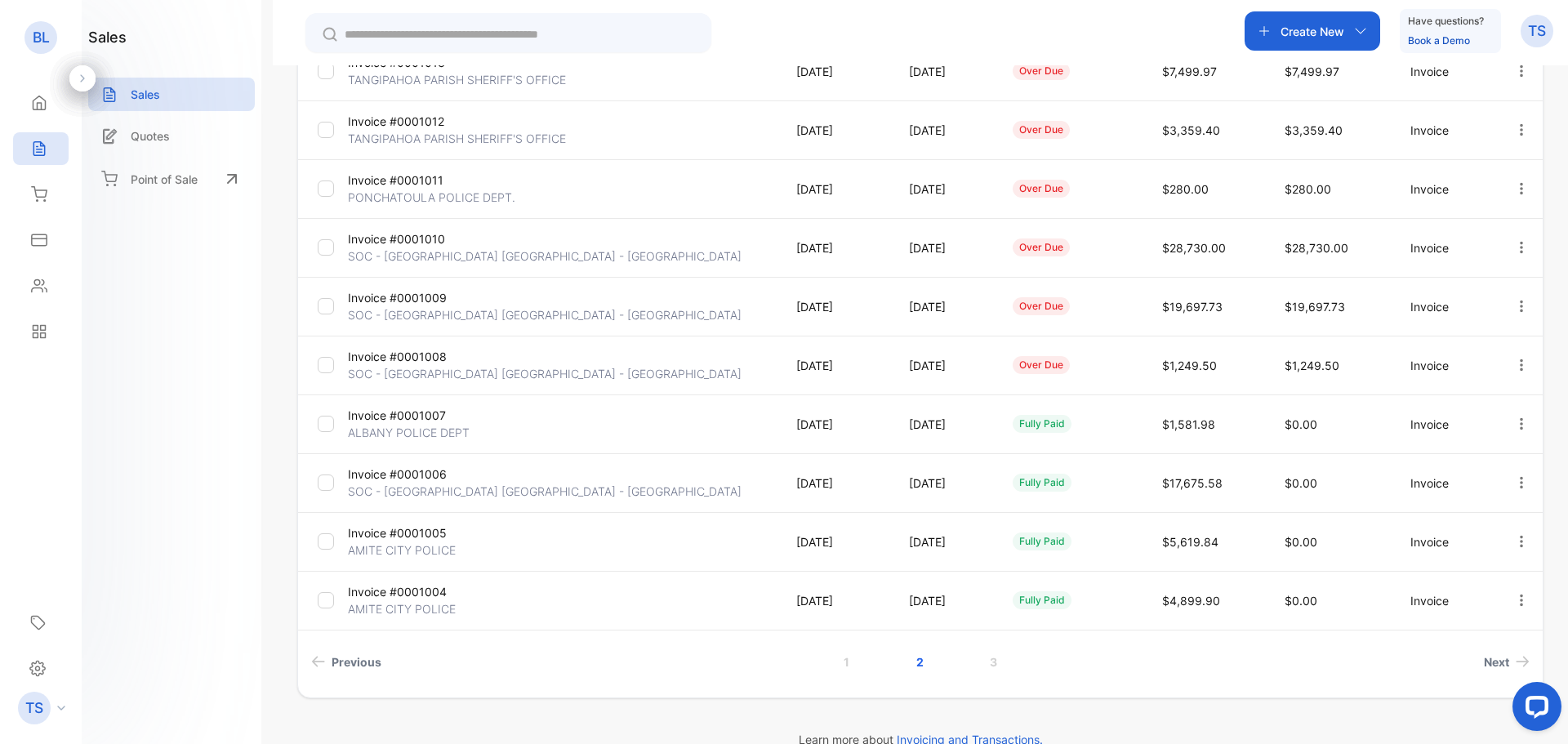
click at [386, 122] on p "Invoice #0001012" at bounding box center [418, 121] width 143 height 17
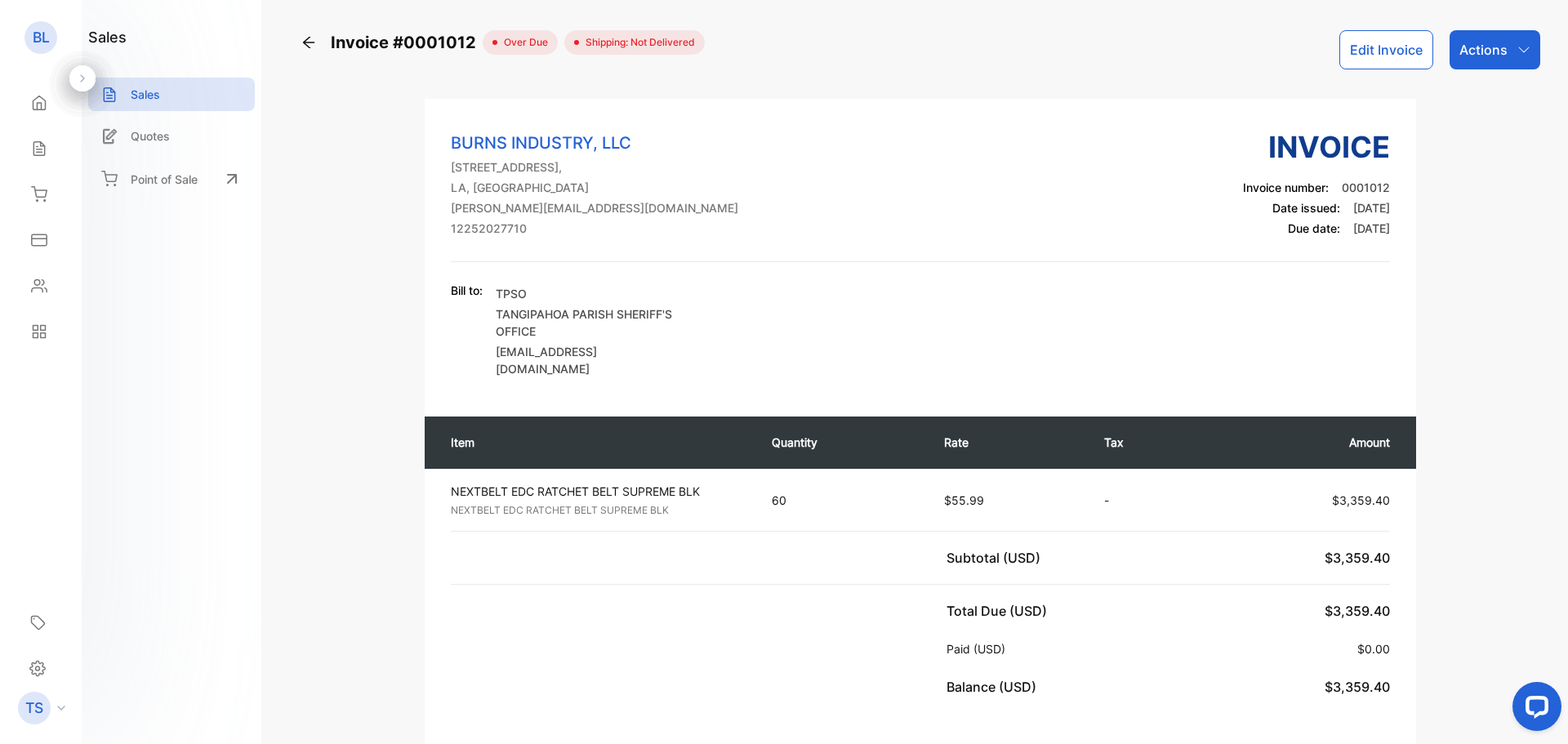
click at [314, 47] on icon at bounding box center [308, 42] width 16 height 16
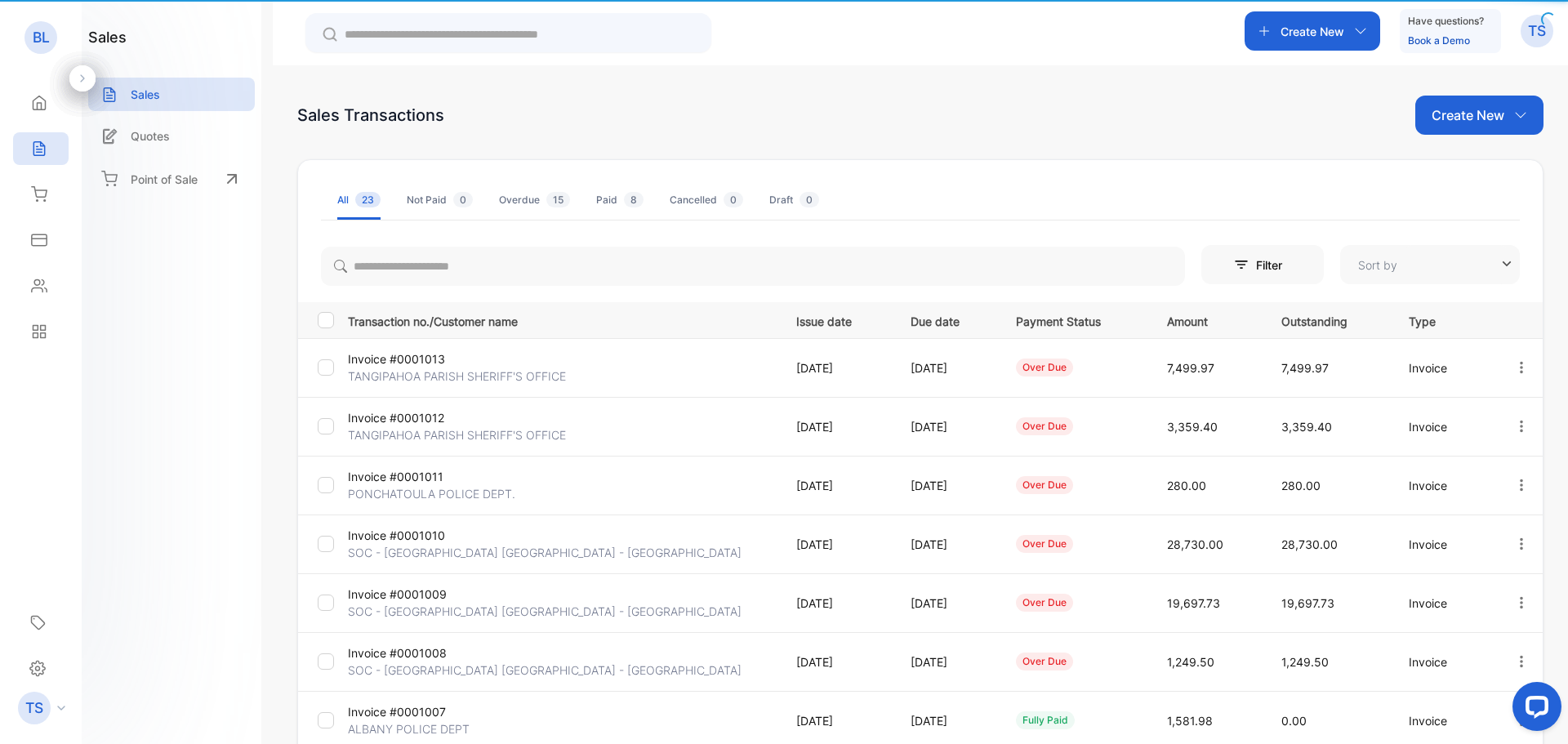
type input "**********"
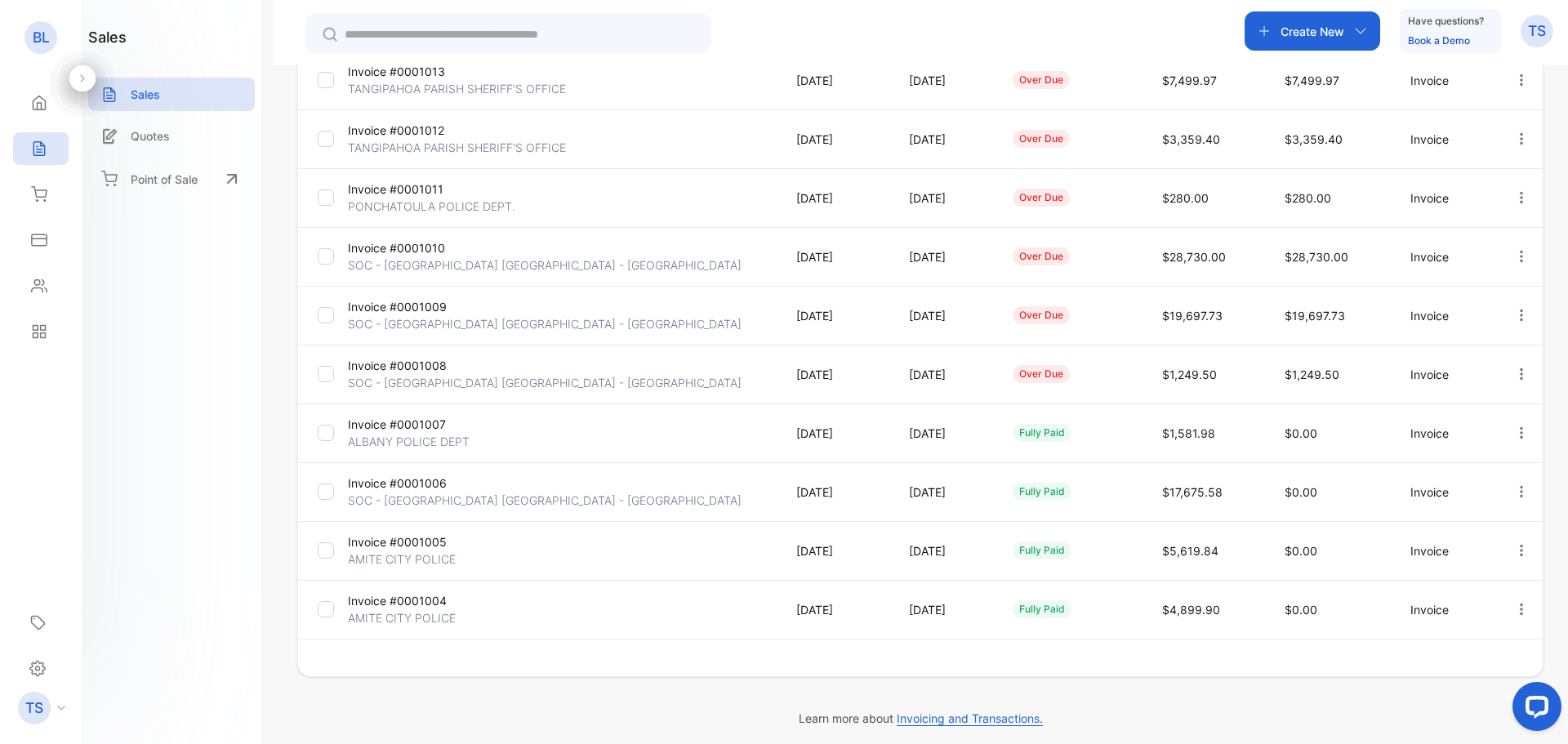
scroll to position [297, 0]
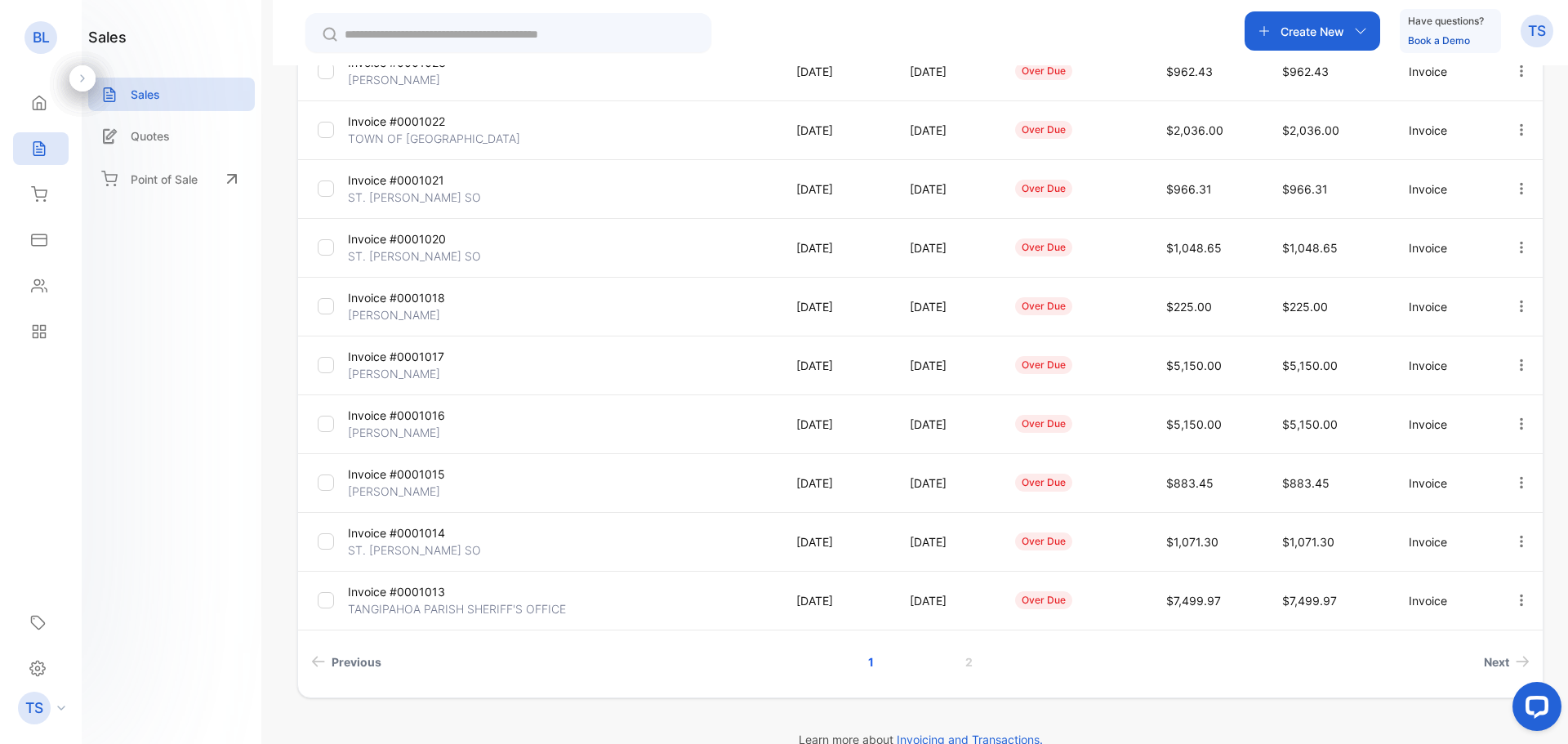
click at [436, 591] on p "Invoice #0001013" at bounding box center [418, 592] width 143 height 17
drag, startPoint x: 376, startPoint y: 314, endPoint x: 370, endPoint y: 253, distance: 61.3
click at [46, 115] on div "Home" at bounding box center [41, 103] width 56 height 33
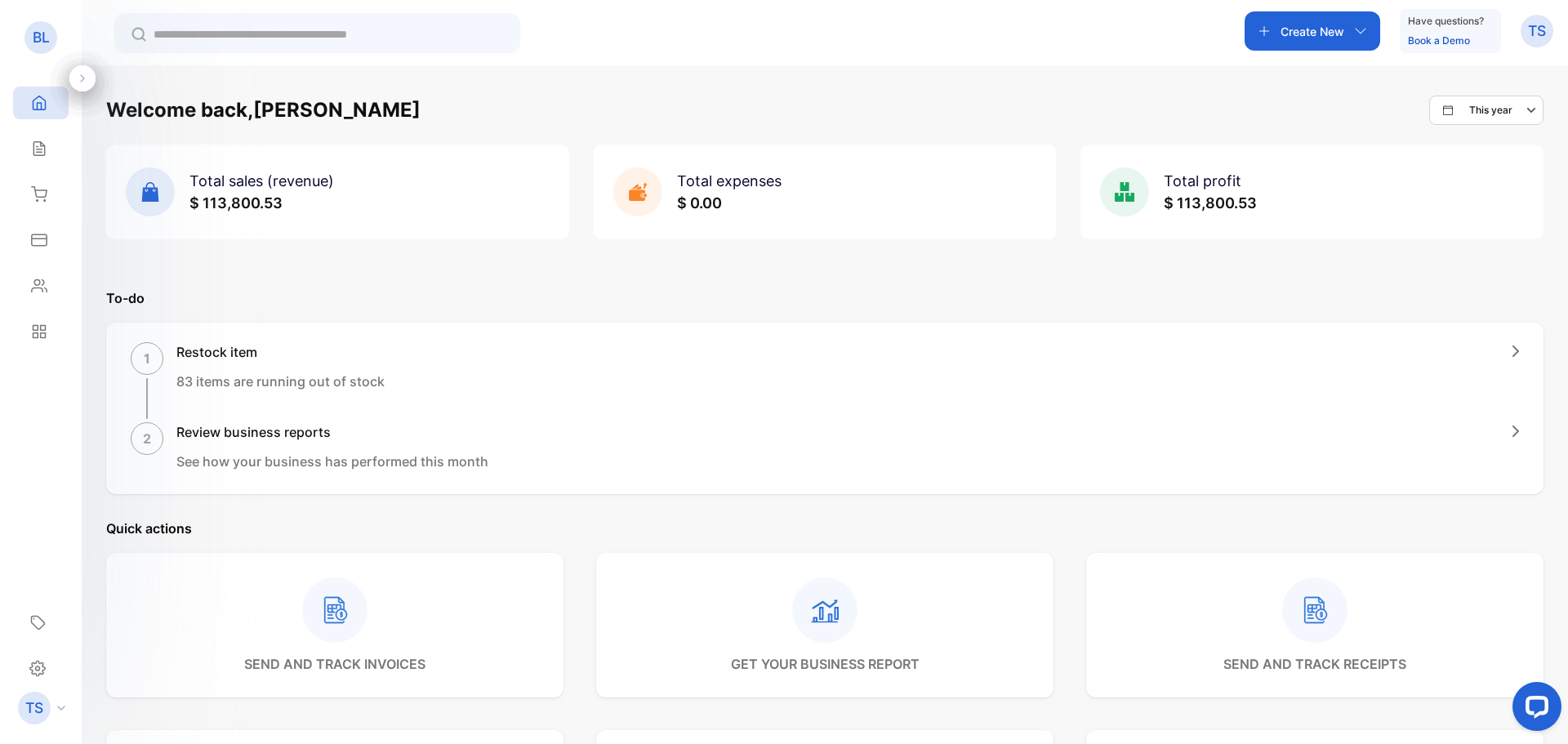
click at [343, 189] on div "Total sales (revenue) $ 113,800.53" at bounding box center [338, 192] width 463 height 95
click at [30, 156] on div "Sales" at bounding box center [36, 148] width 21 height 16
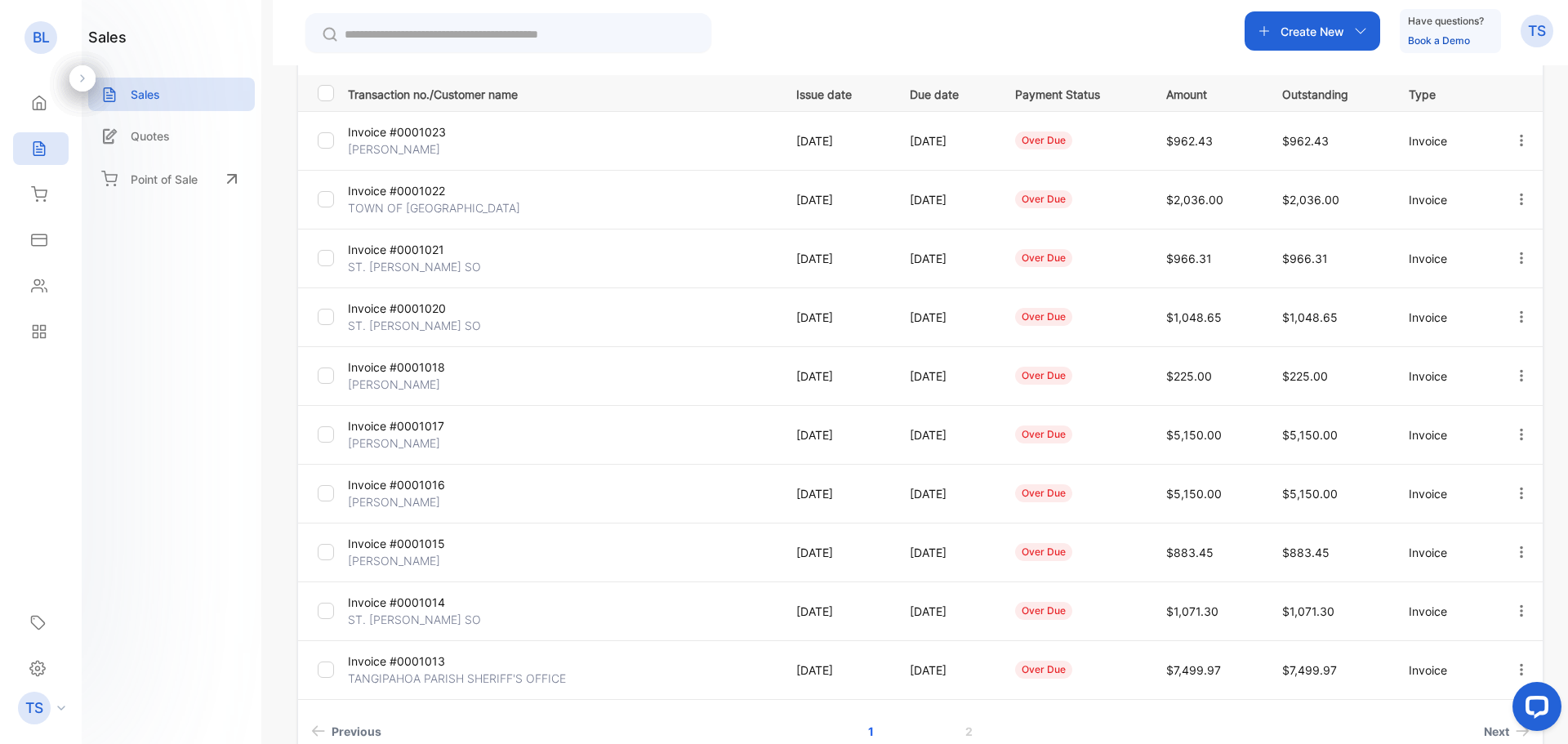
scroll to position [245, 0]
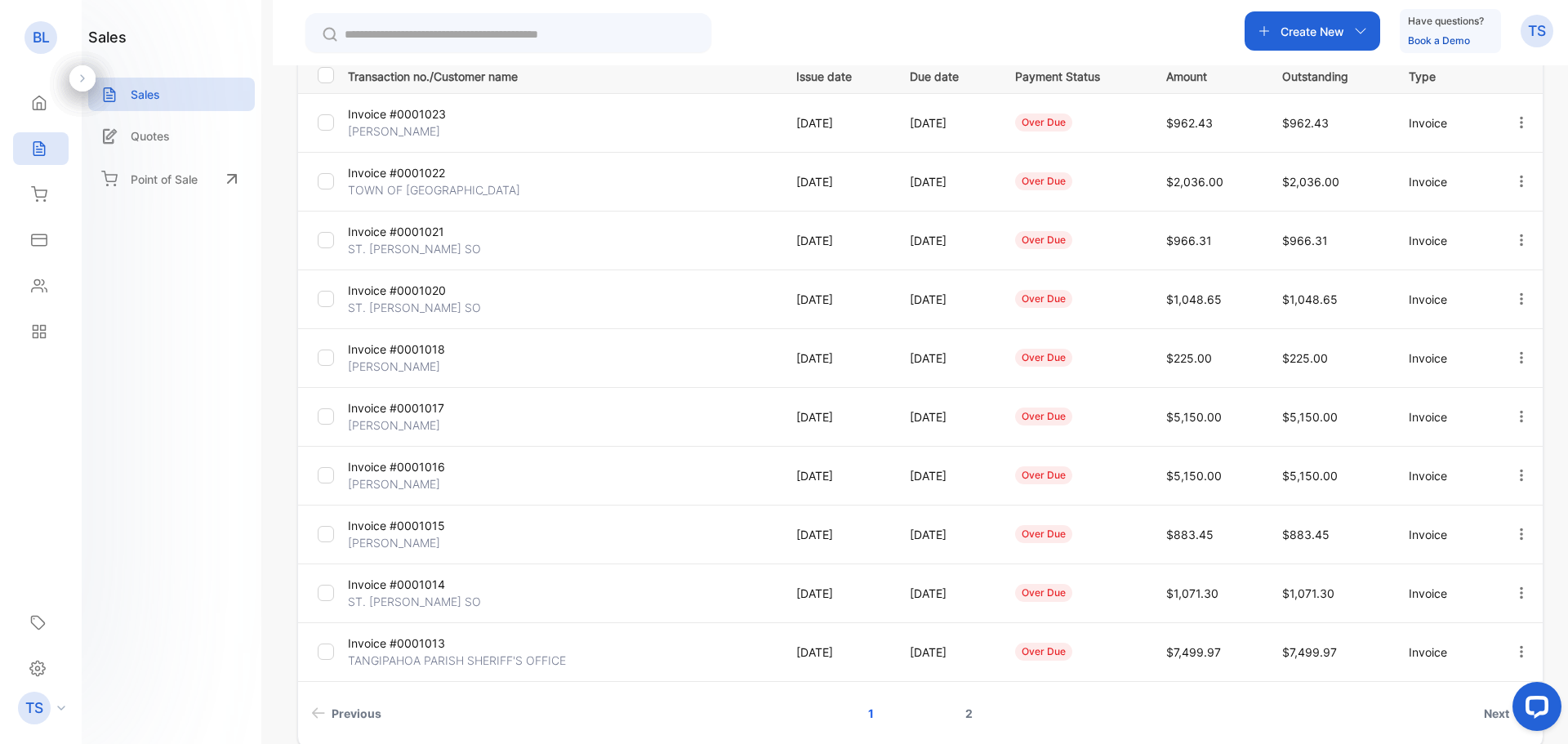
click at [962, 718] on link "2" at bounding box center [968, 713] width 47 height 30
